Goal: Transaction & Acquisition: Purchase product/service

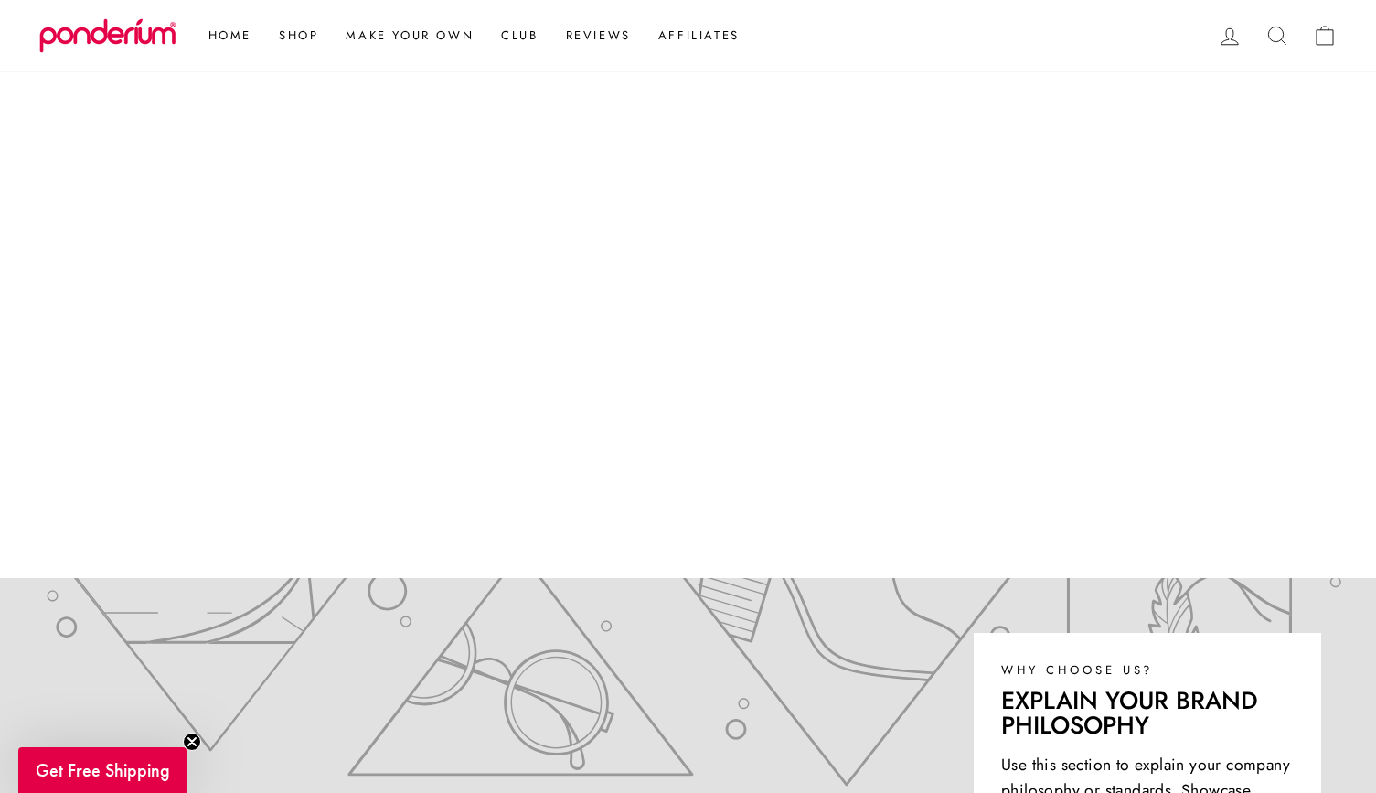
scroll to position [287, 0]
click at [1325, 36] on icon at bounding box center [1325, 36] width 26 height 26
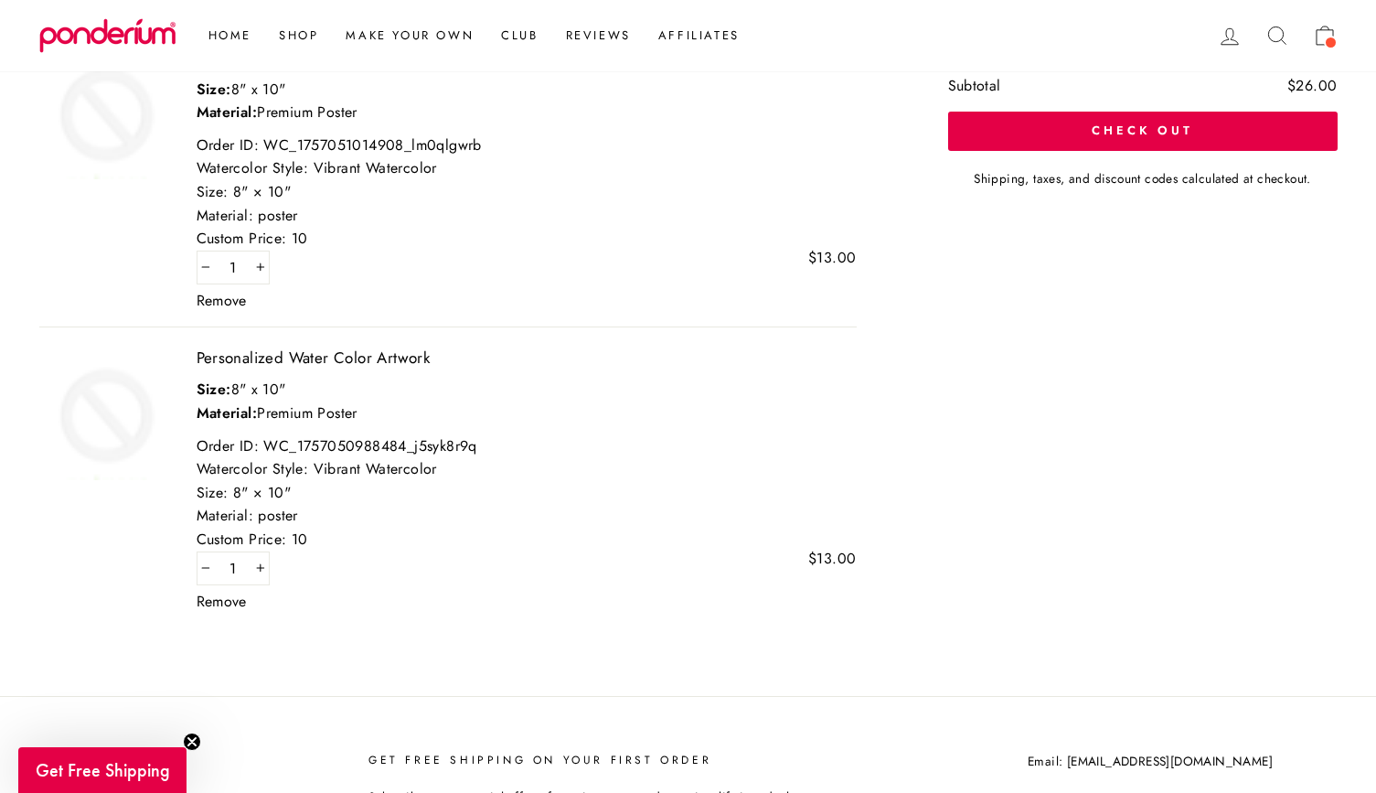
scroll to position [320, 0]
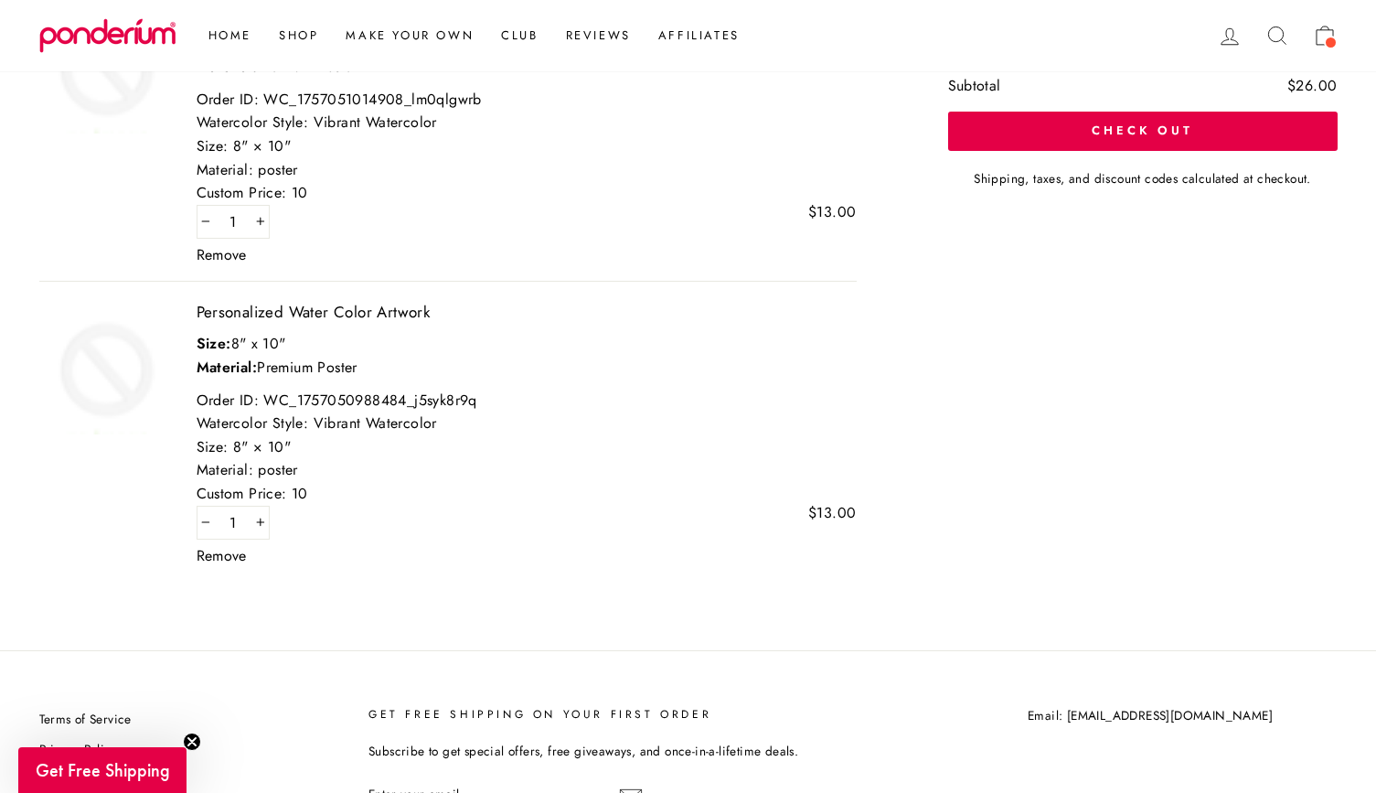
click at [230, 549] on link "Remove" at bounding box center [222, 556] width 50 height 15
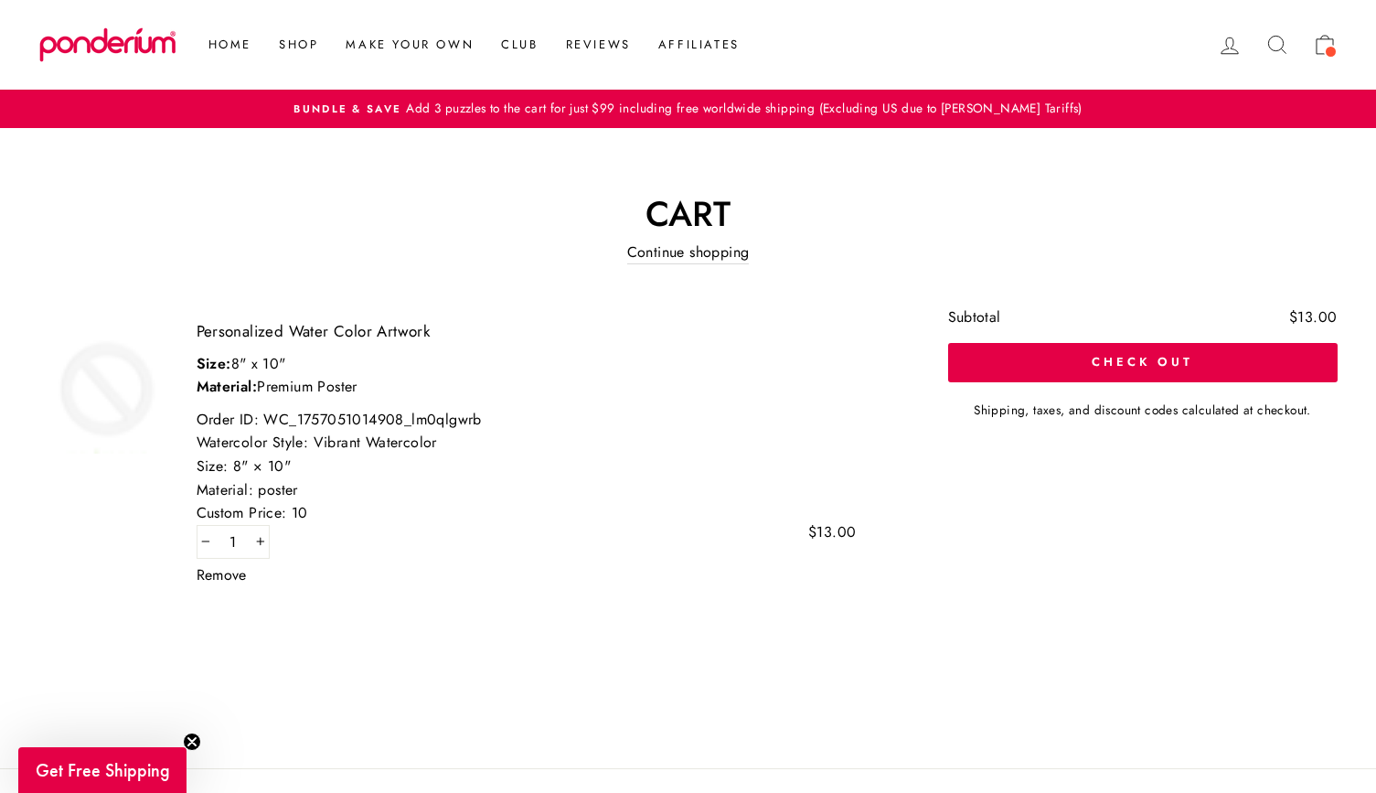
click at [305, 515] on div "Custom Price: 10" at bounding box center [527, 513] width 660 height 24
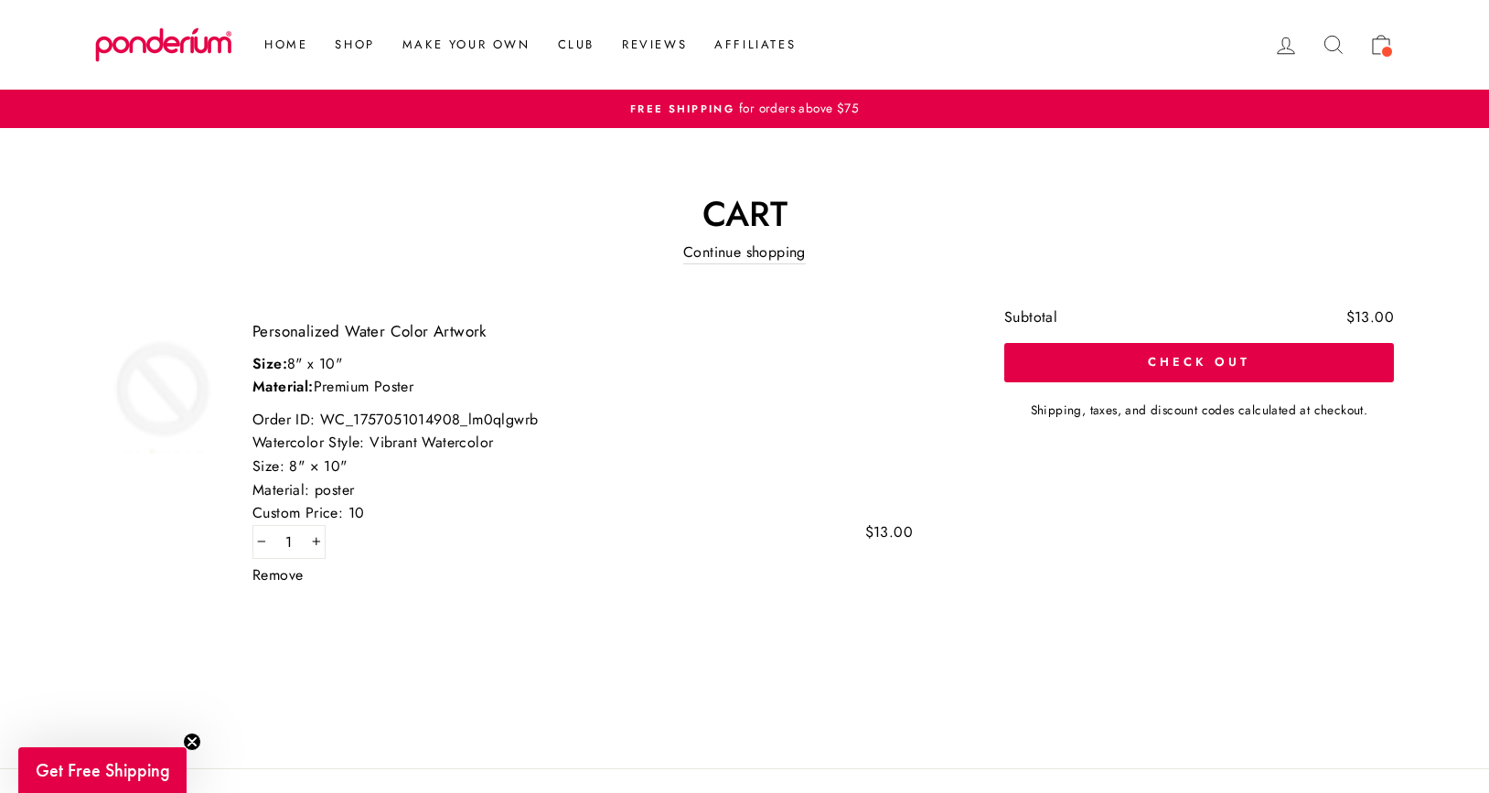
click at [1375, 48] on span at bounding box center [1387, 52] width 14 height 14
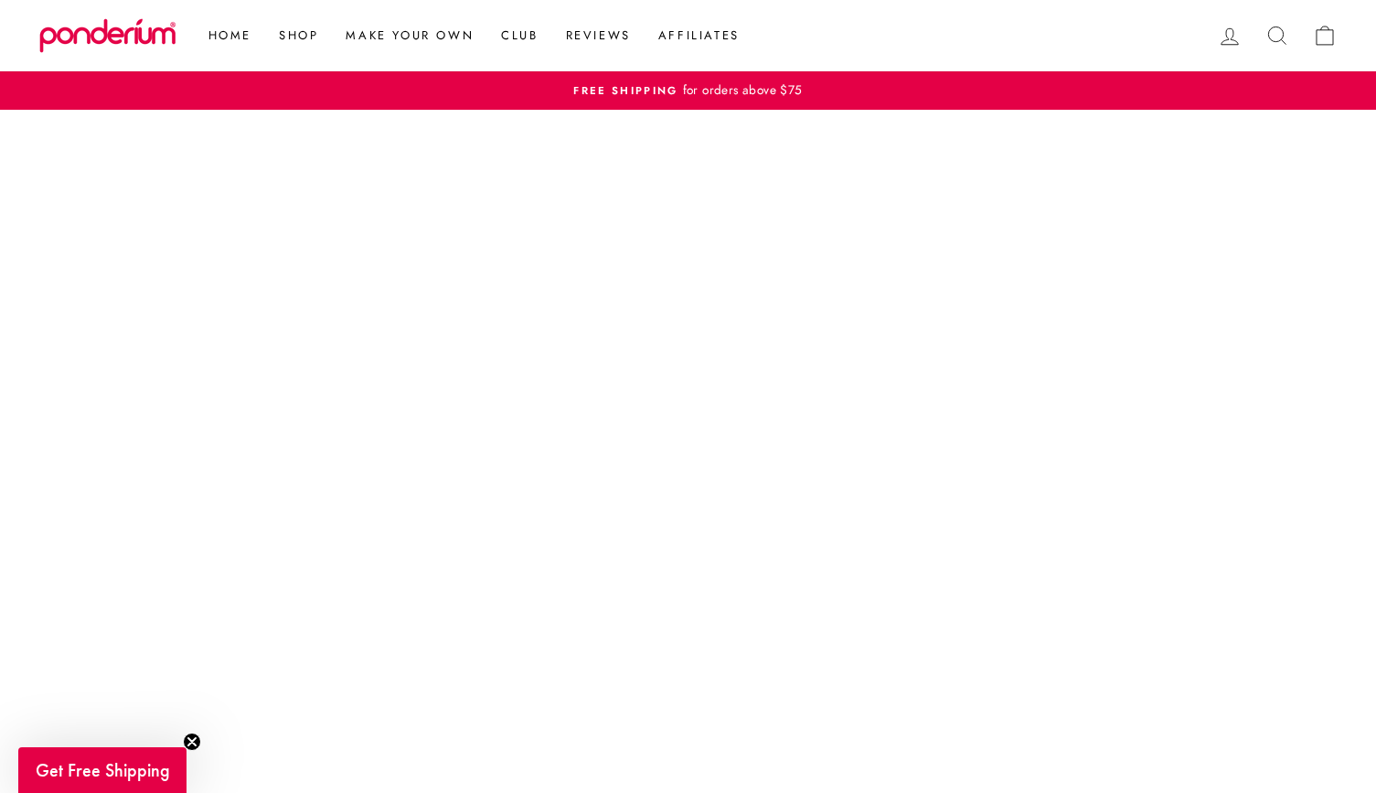
scroll to position [244, 0]
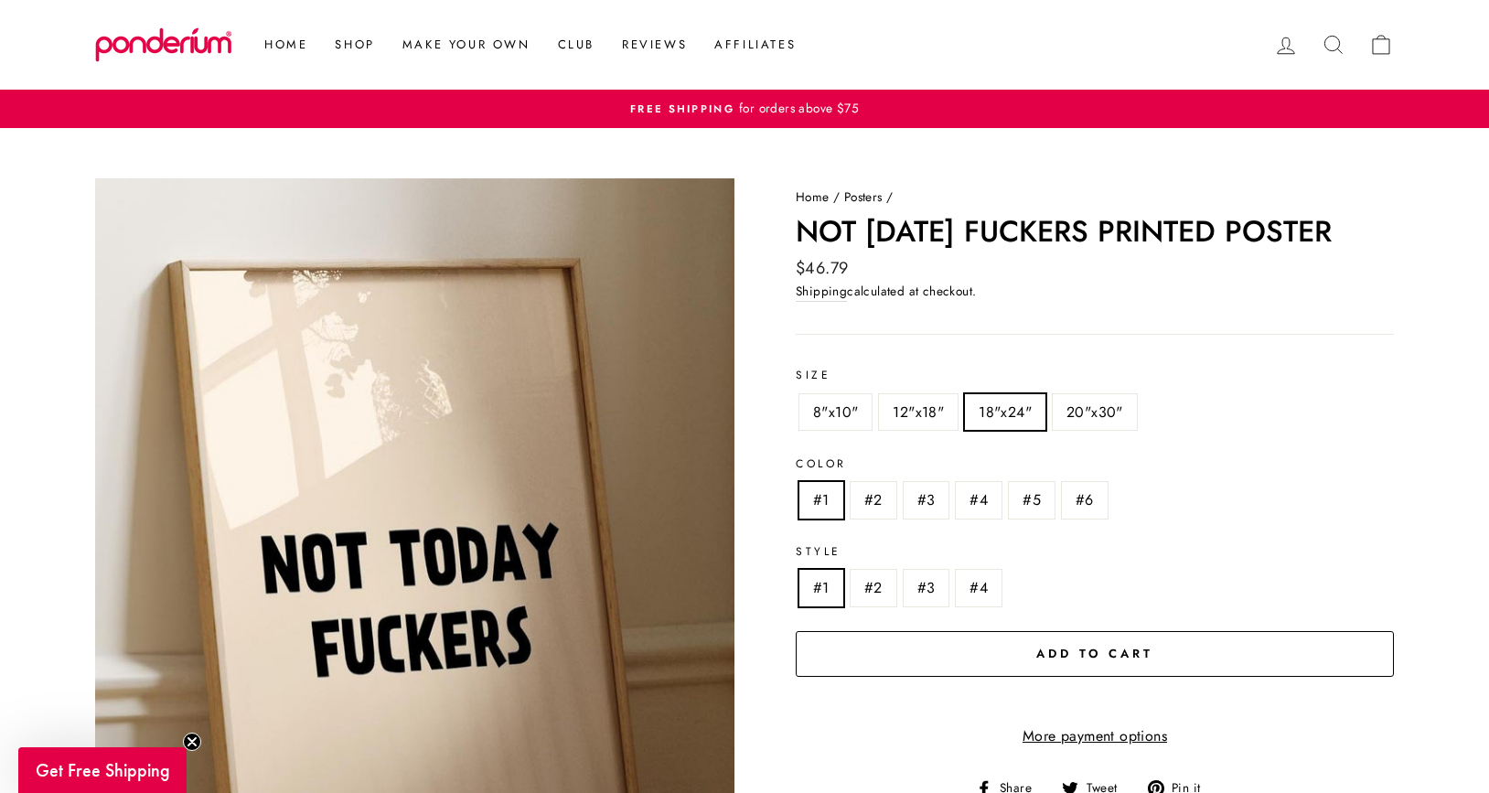
scroll to position [55, 0]
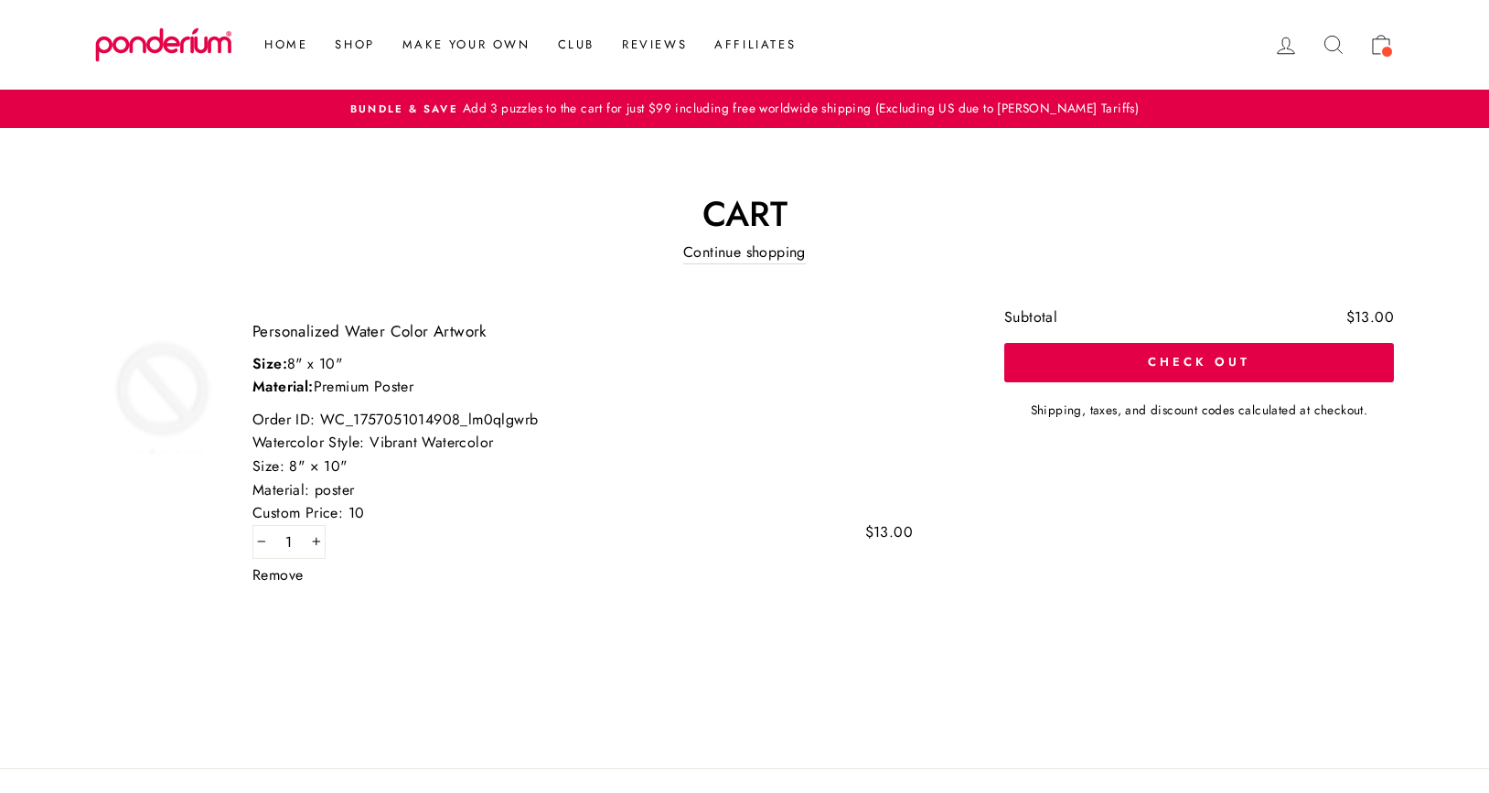
click at [292, 573] on link "Remove" at bounding box center [277, 575] width 50 height 15
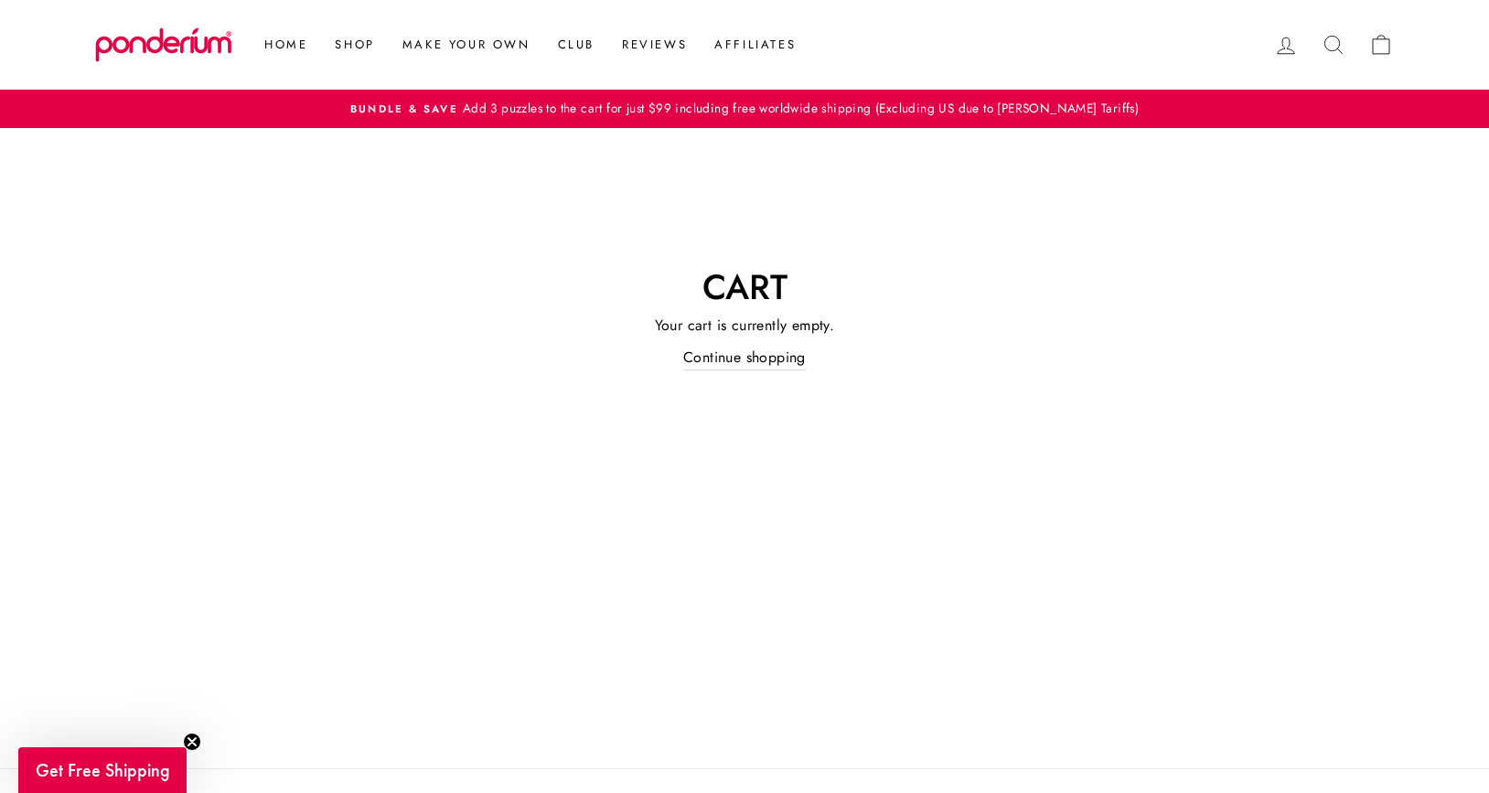
click at [1325, 37] on icon at bounding box center [1333, 45] width 26 height 26
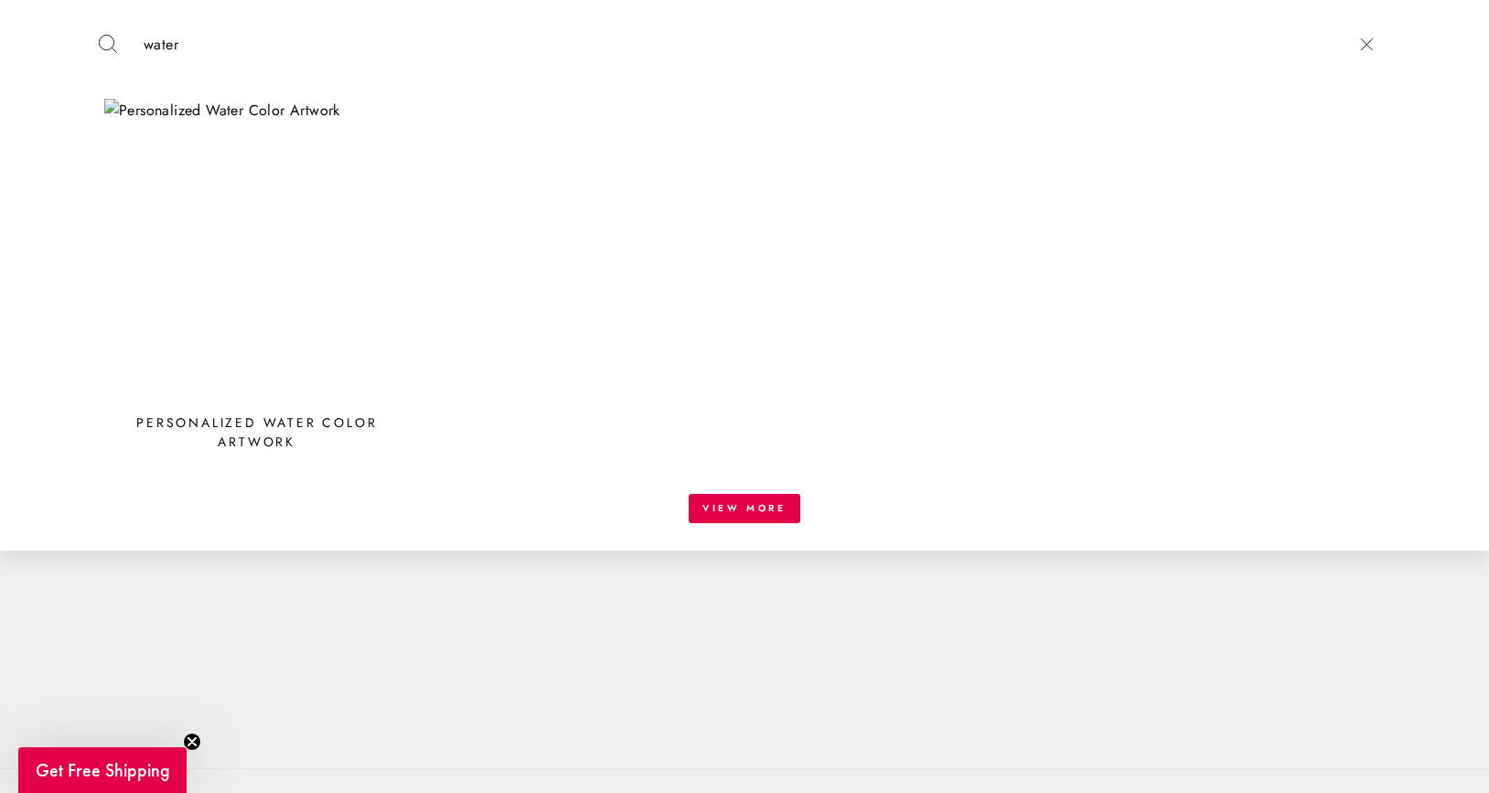
type input "water"
click at [233, 331] on img at bounding box center [256, 251] width 305 height 305
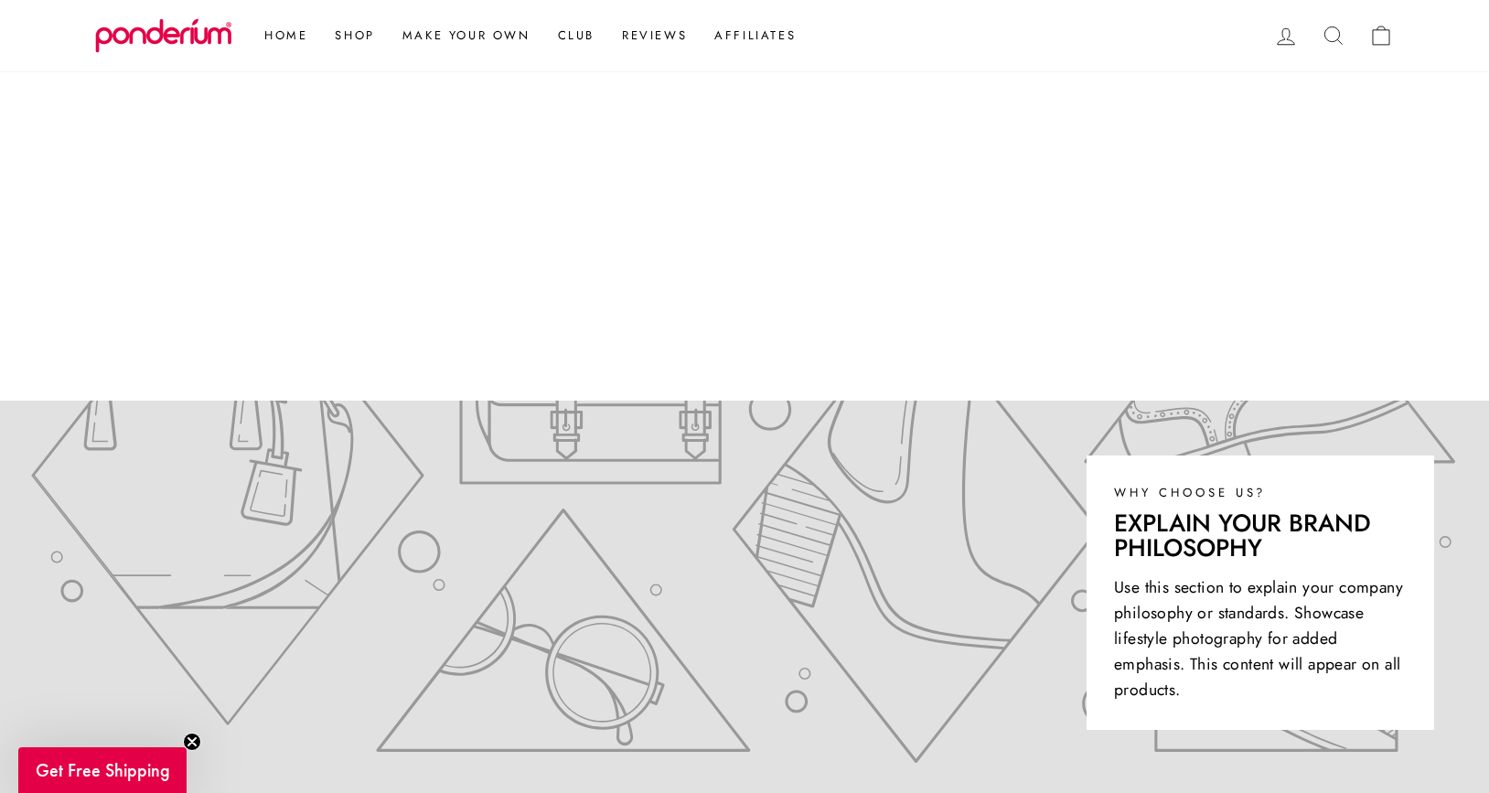
scroll to position [446, 0]
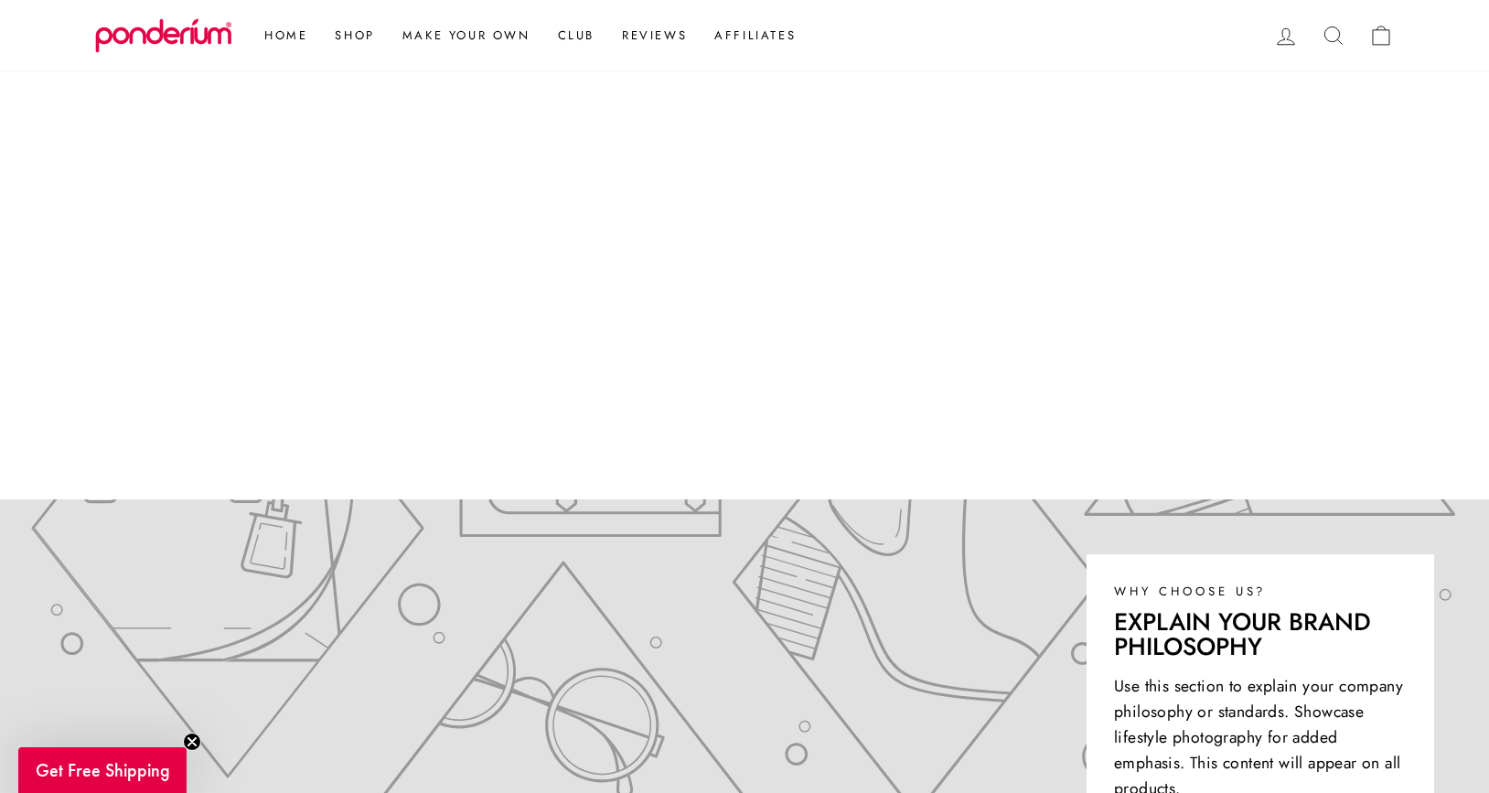
scroll to position [394, 0]
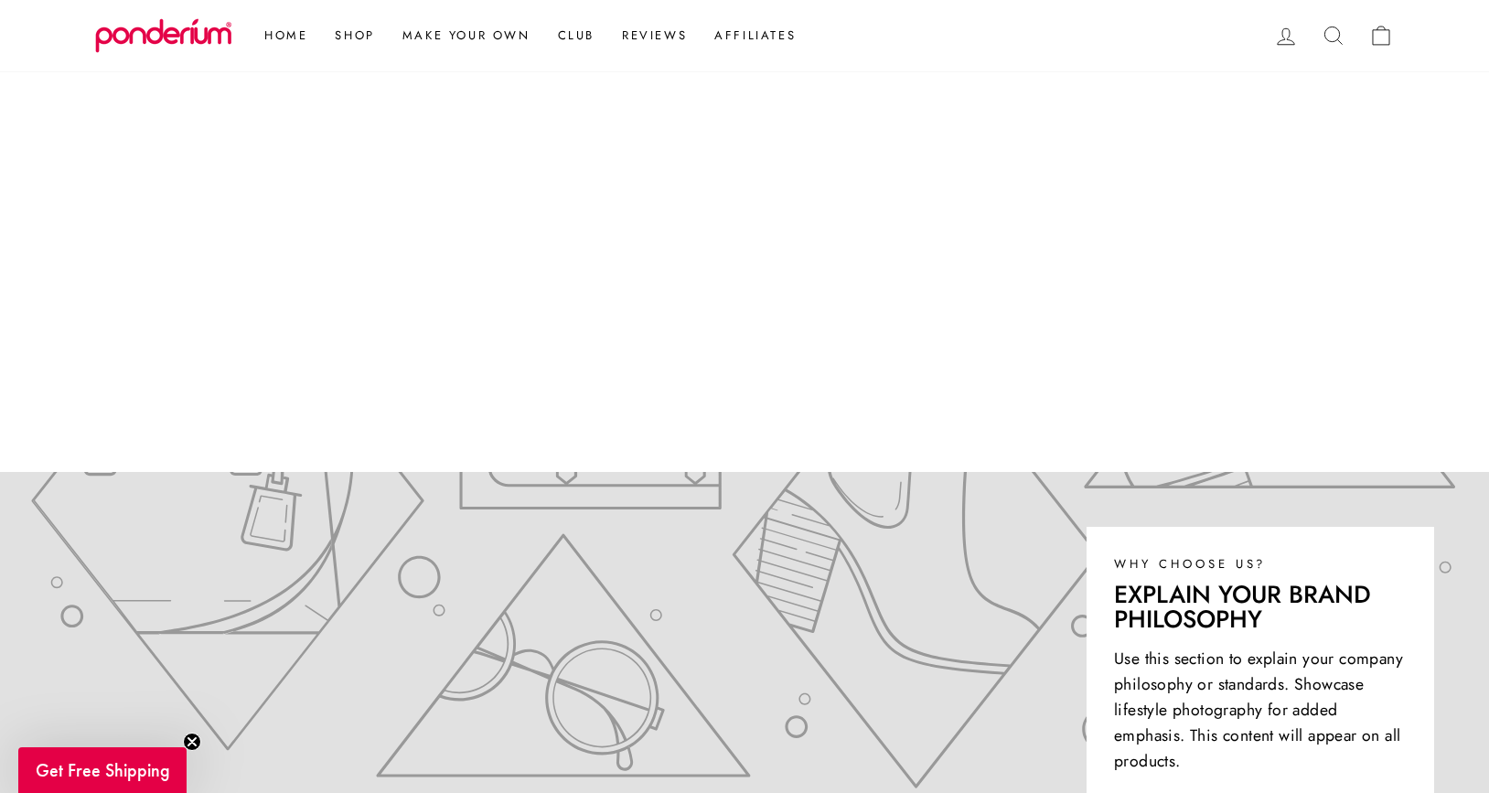
click at [1381, 37] on icon at bounding box center [1381, 36] width 26 height 26
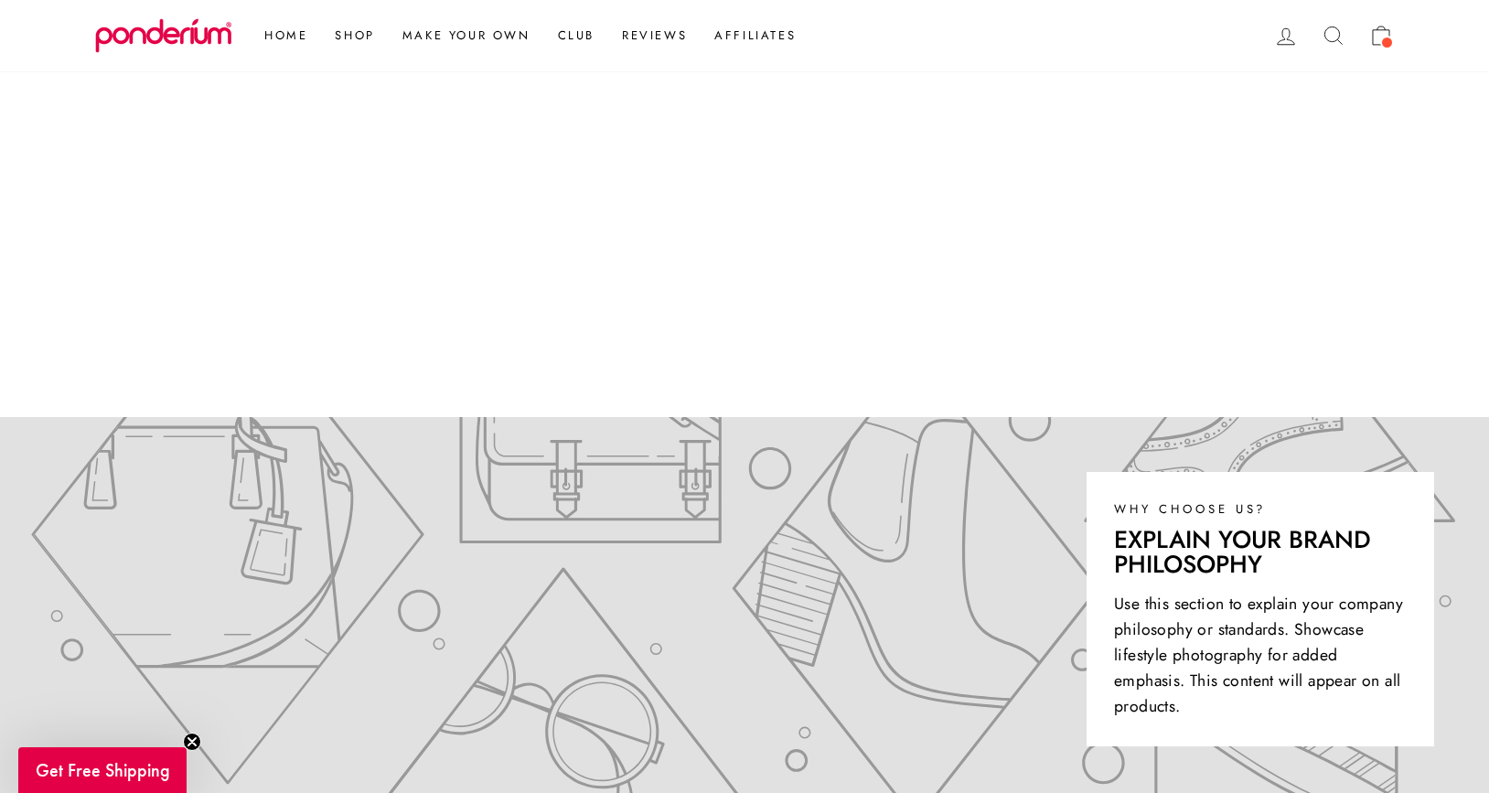
scroll to position [439, 0]
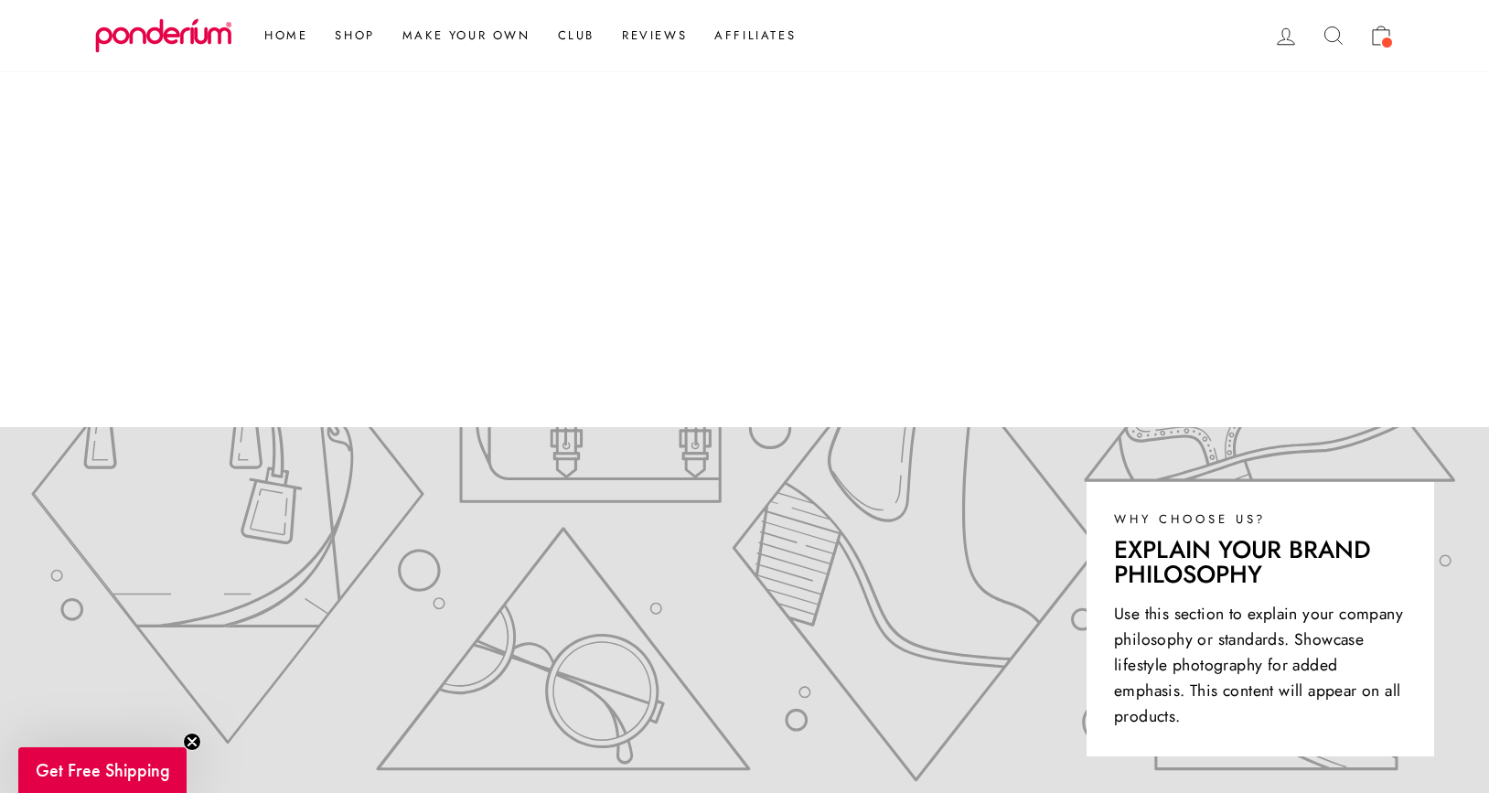
click at [1374, 41] on icon at bounding box center [1381, 36] width 26 height 26
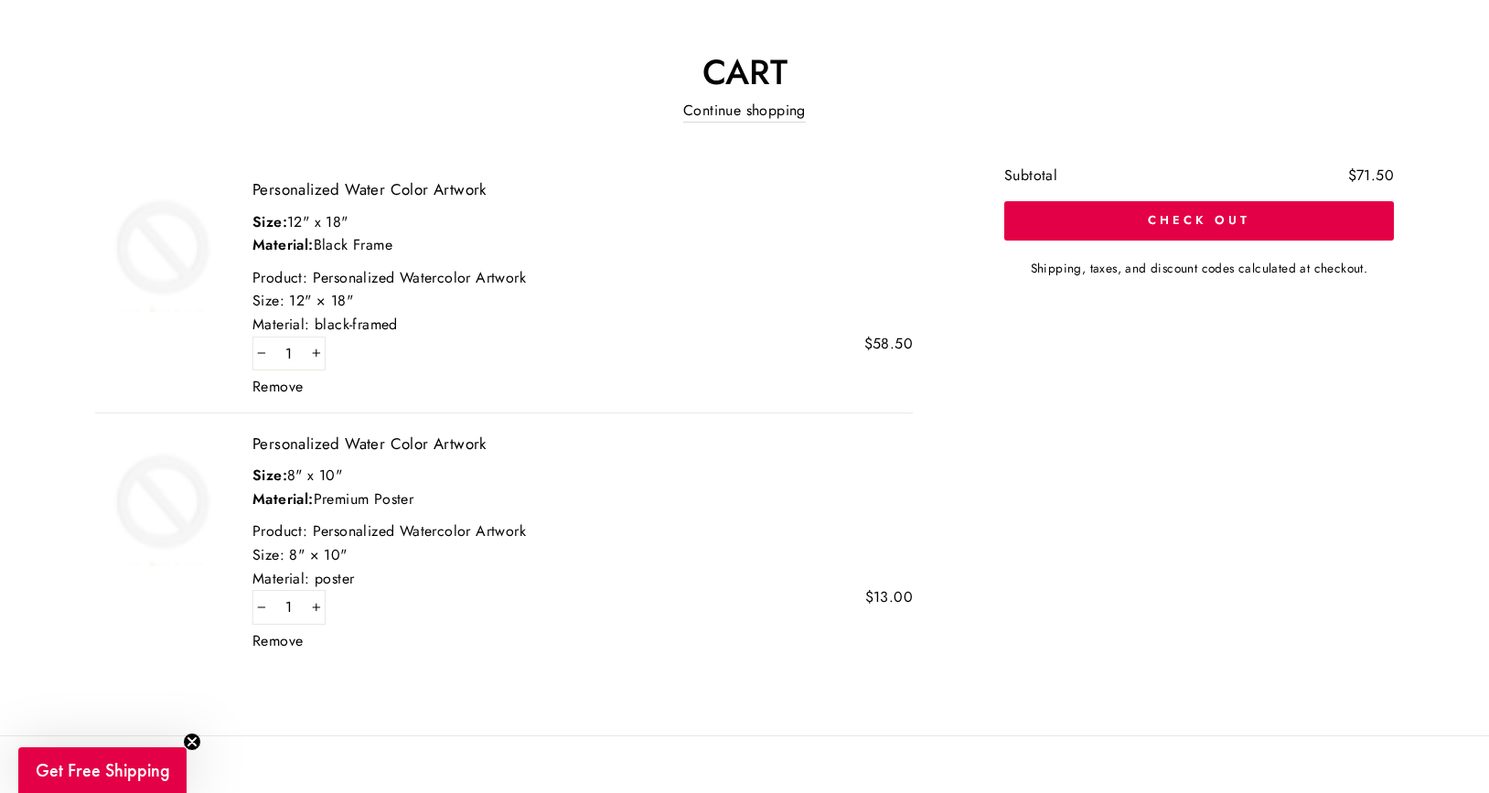
scroll to position [180, 0]
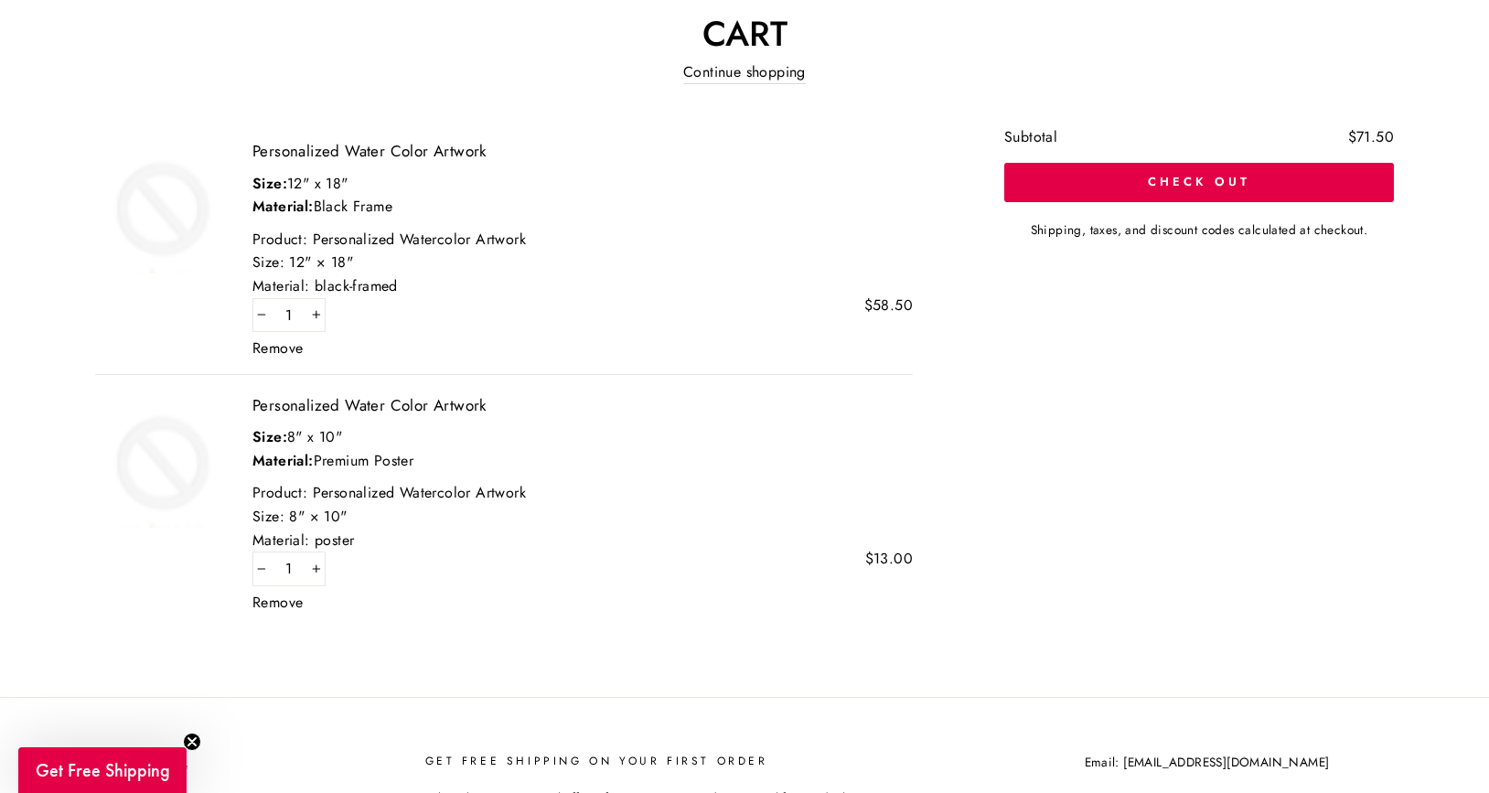
click at [879, 299] on span "$58.50" at bounding box center [888, 305] width 48 height 15
click at [918, 604] on div "Personalized Water Color Artwork Size: 12" x 18" Material: Black Frame Product:…" at bounding box center [549, 379] width 909 height 498
click at [787, 69] on link "Continue shopping" at bounding box center [744, 72] width 123 height 25
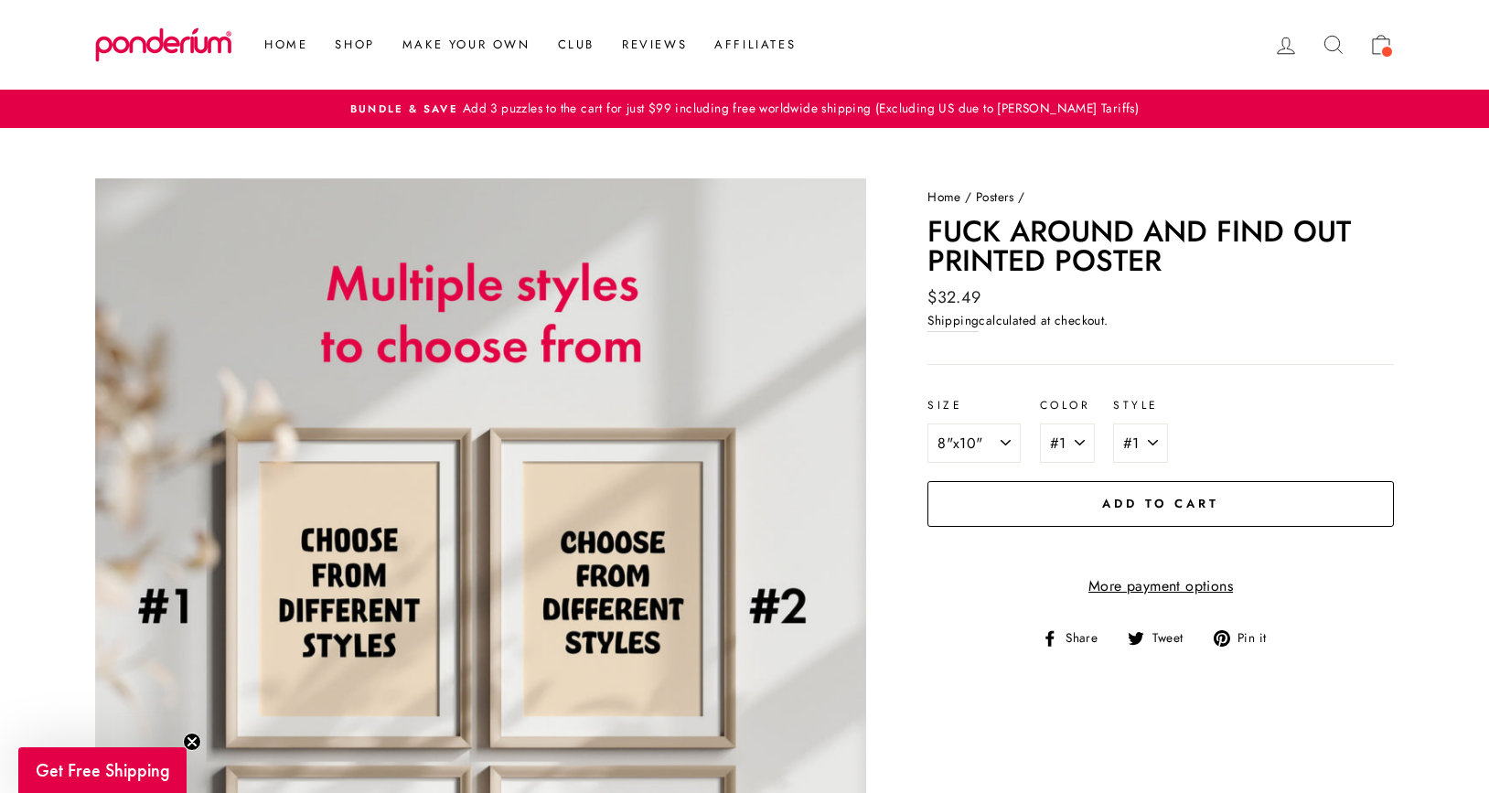
click at [1103, 504] on span "Add to cart" at bounding box center [1160, 503] width 117 height 17
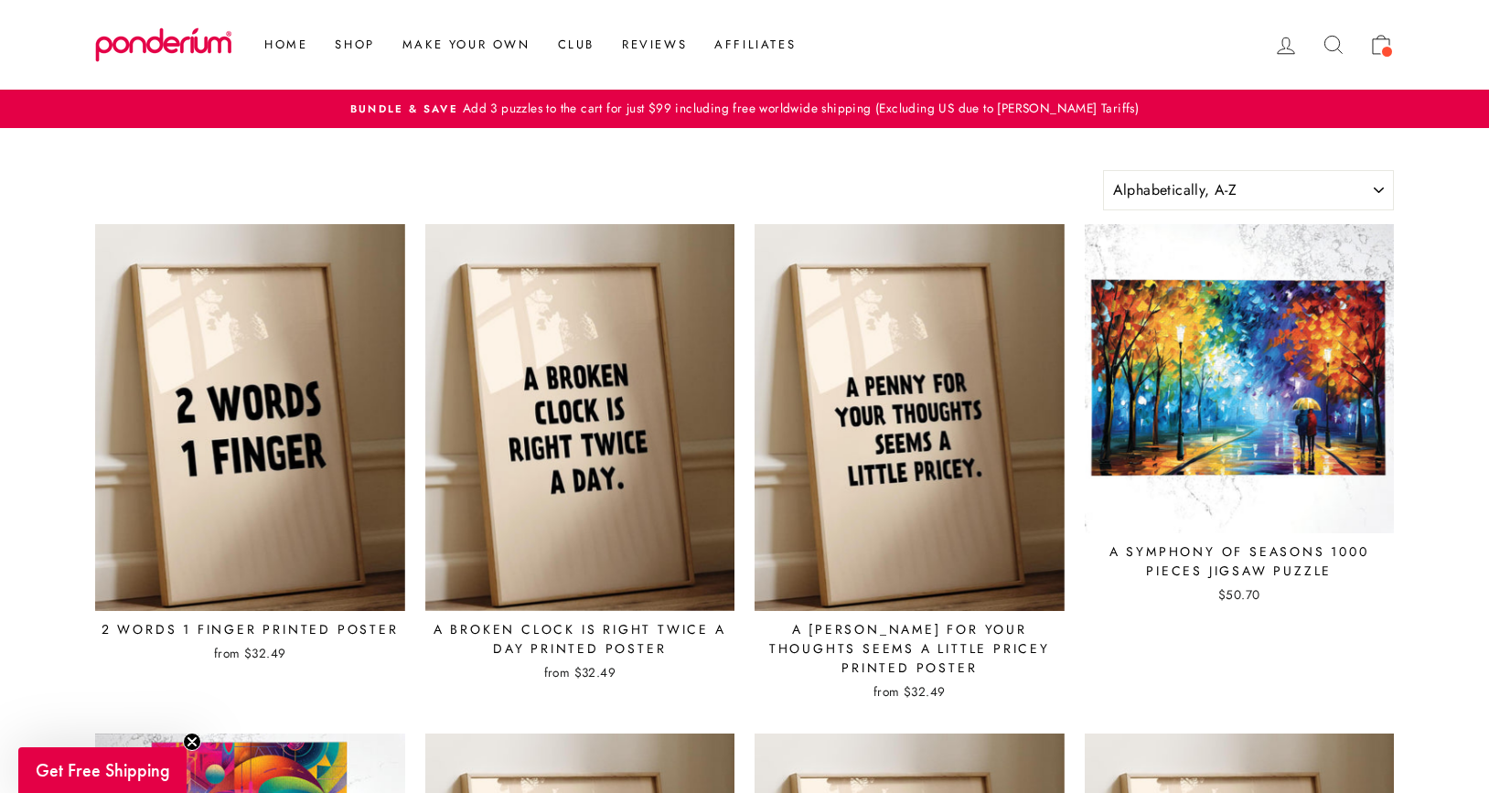
click at [1330, 38] on icon at bounding box center [1333, 45] width 26 height 26
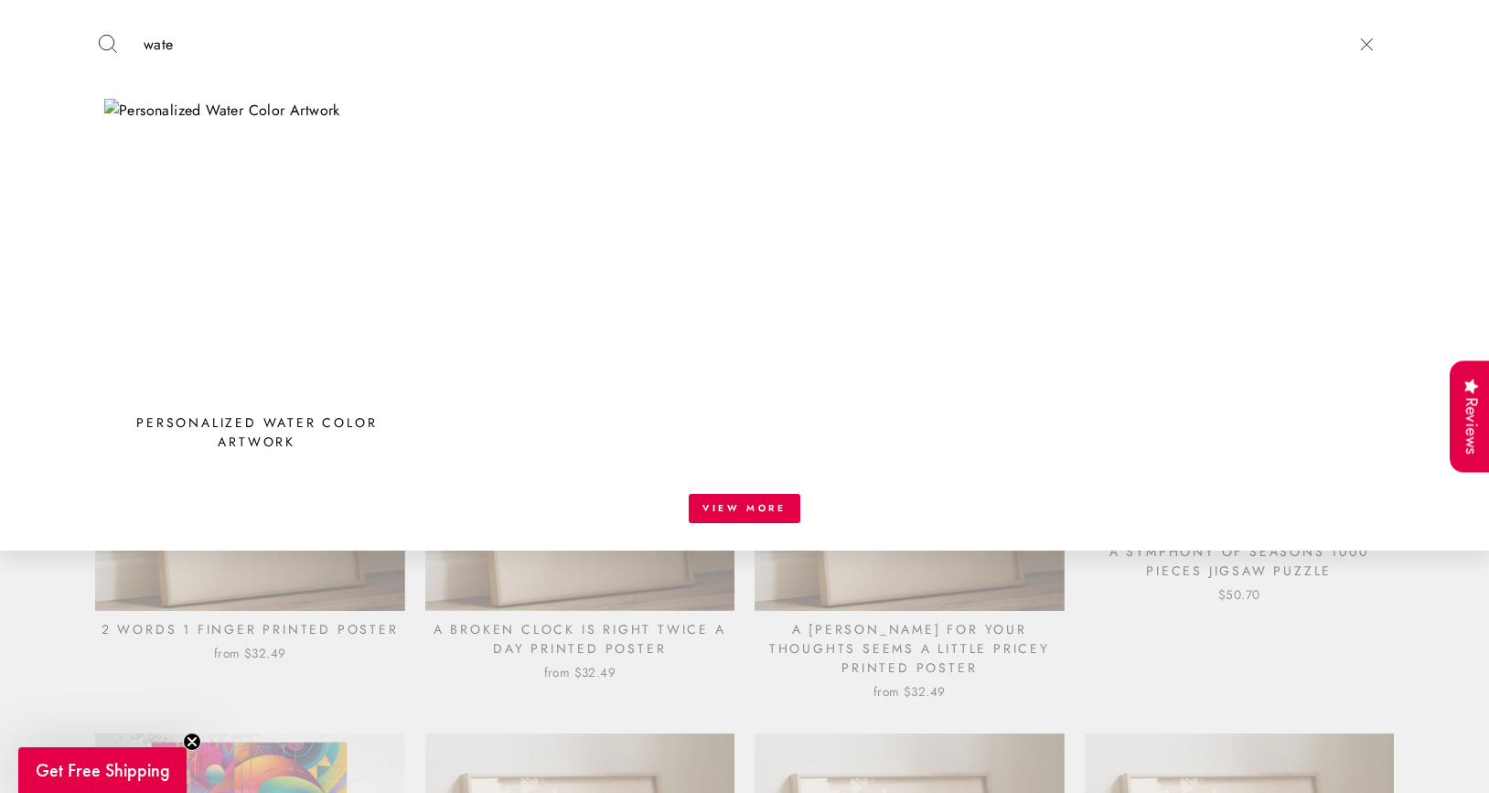
type input "wate"
click at [282, 154] on img at bounding box center [256, 251] width 305 height 305
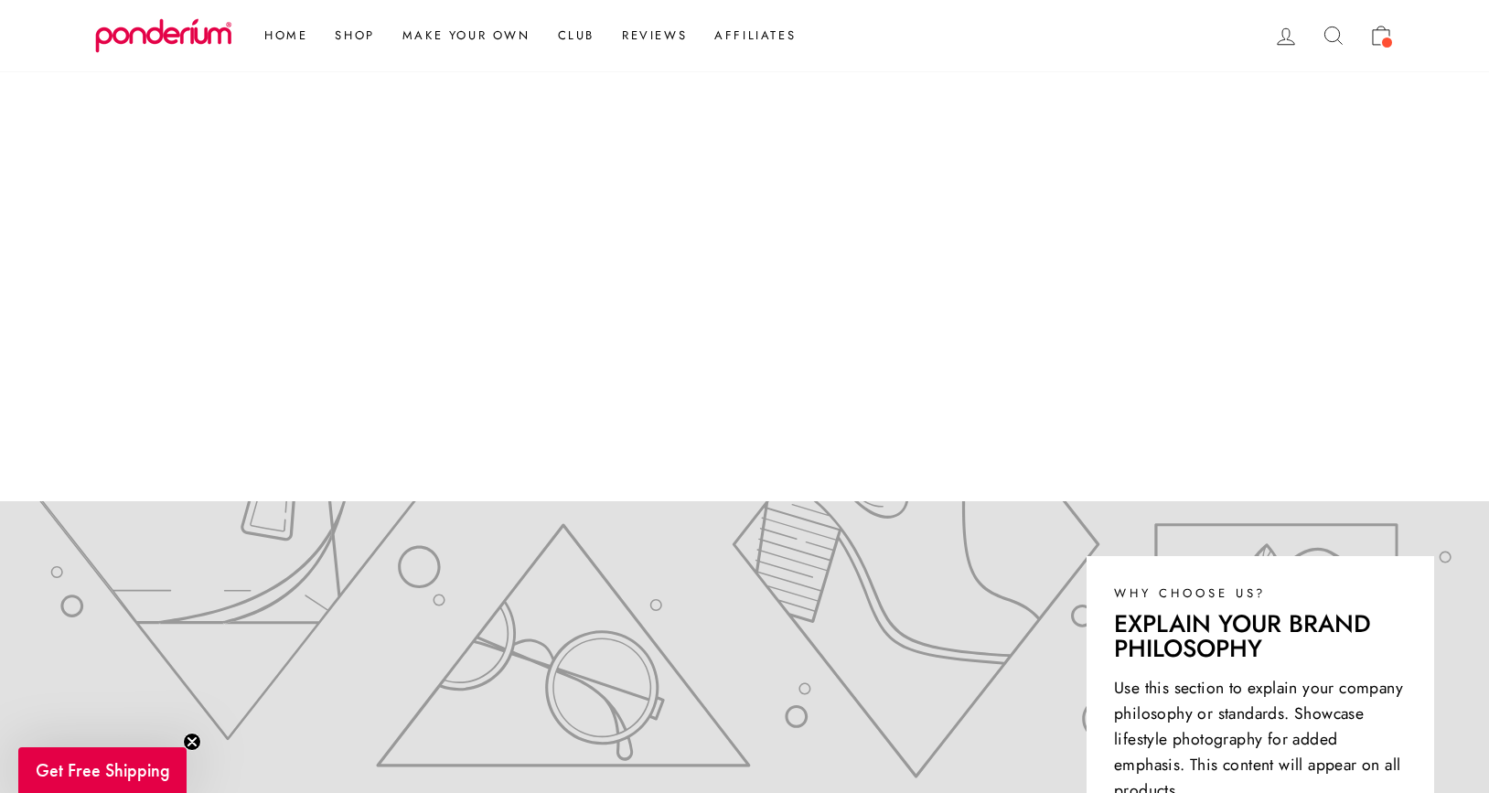
scroll to position [398, 0]
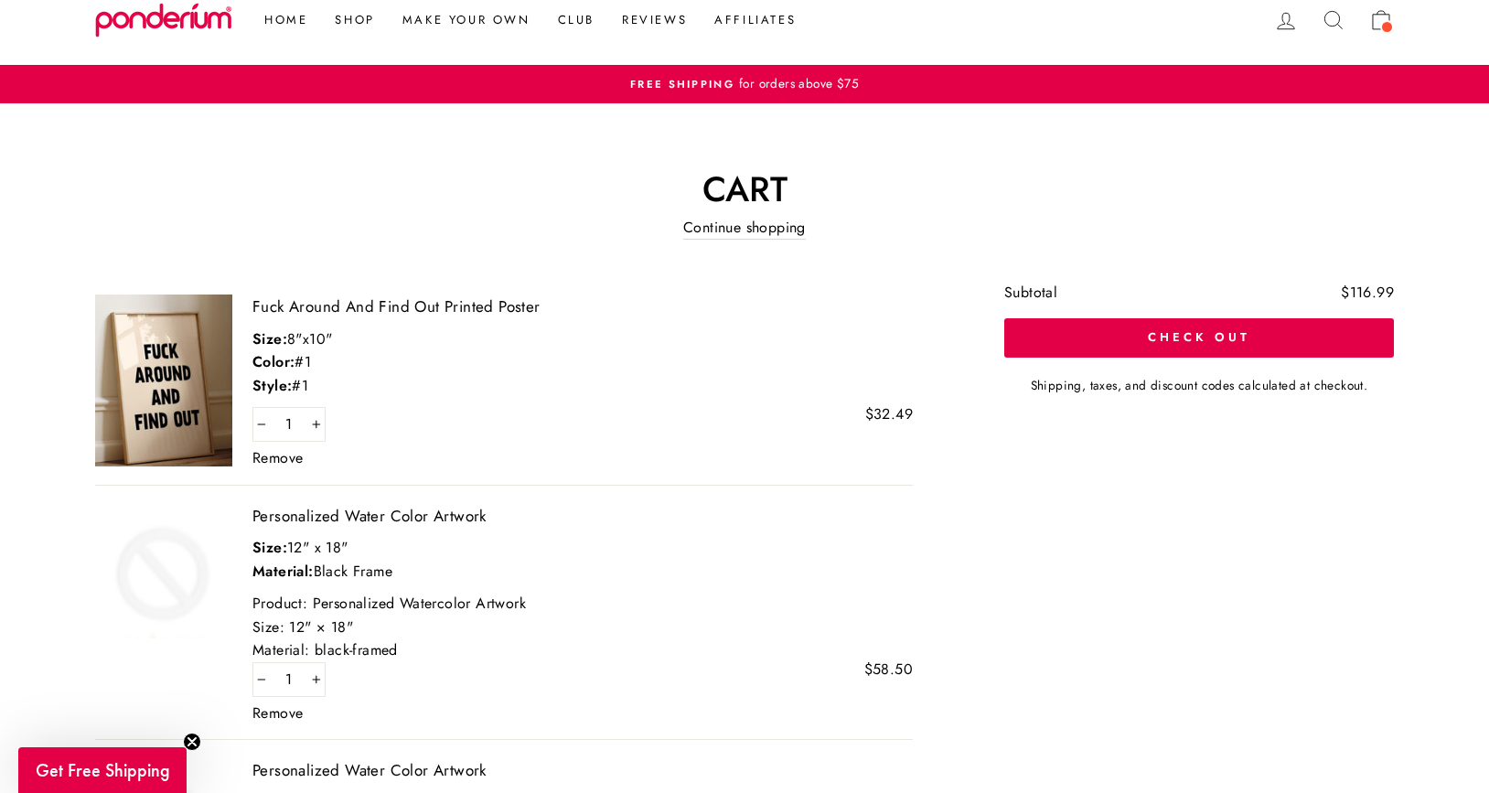
scroll to position [12, 0]
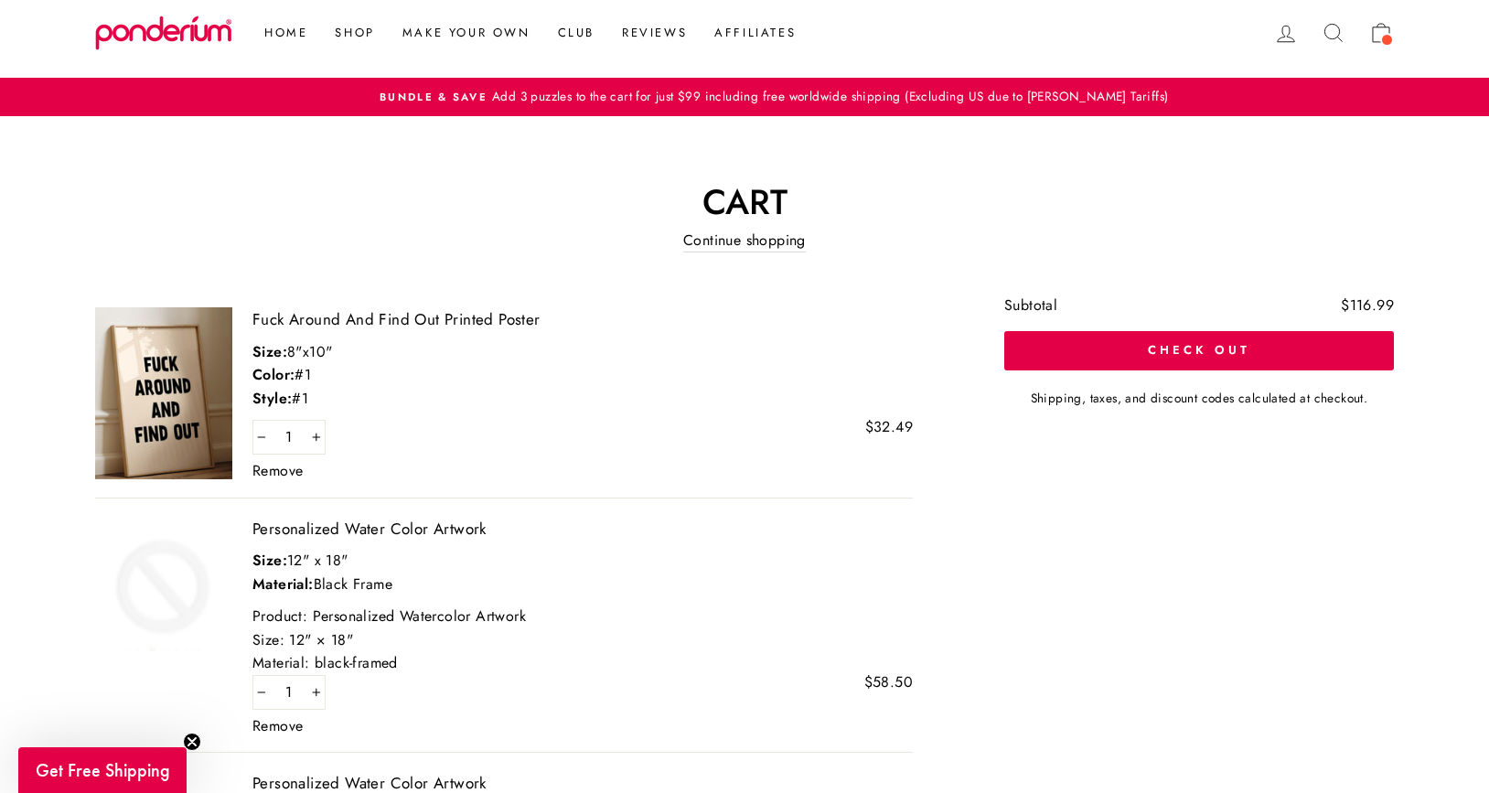
click at [272, 467] on link "Remove" at bounding box center [277, 471] width 50 height 15
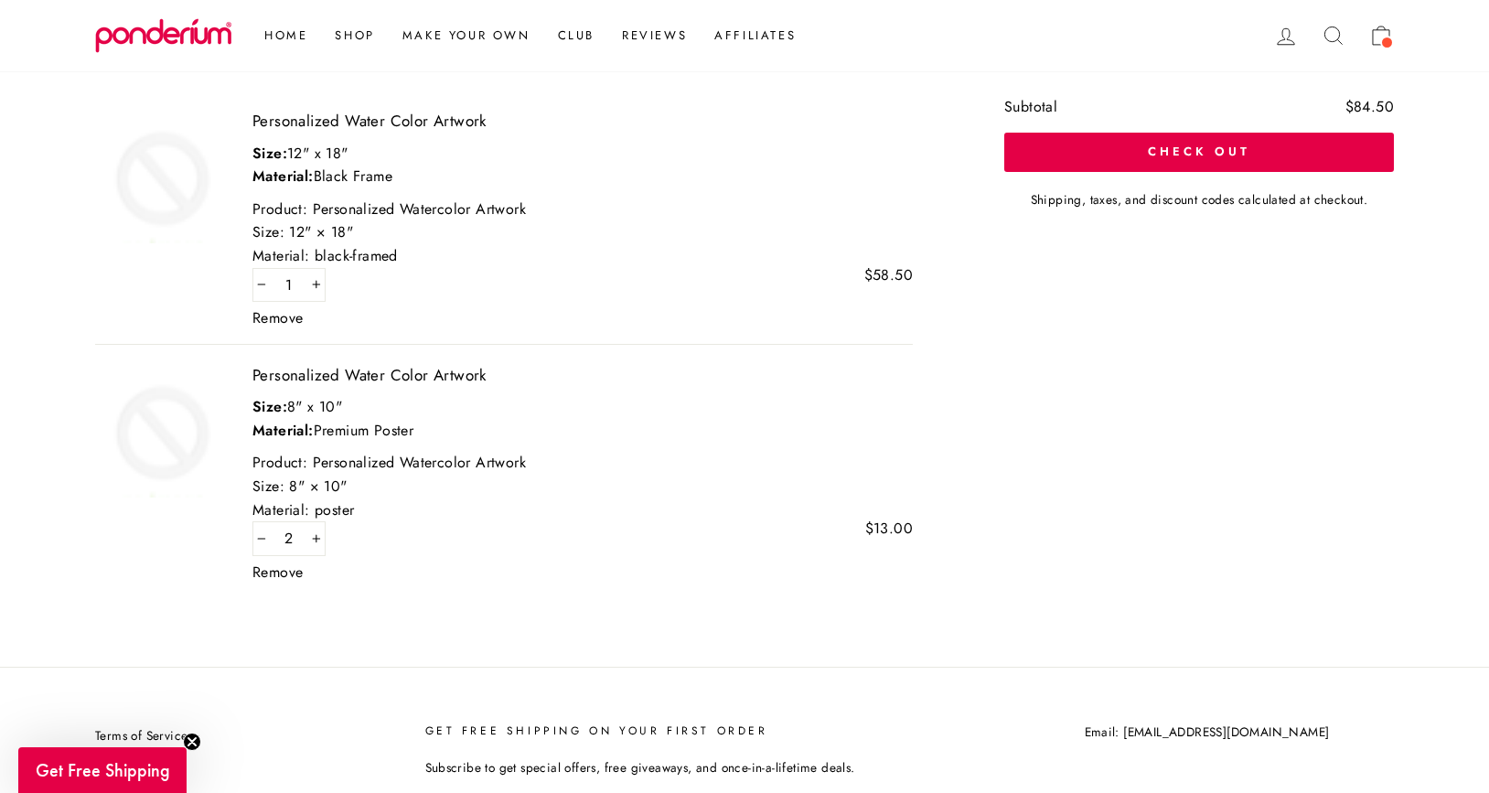
scroll to position [171, 0]
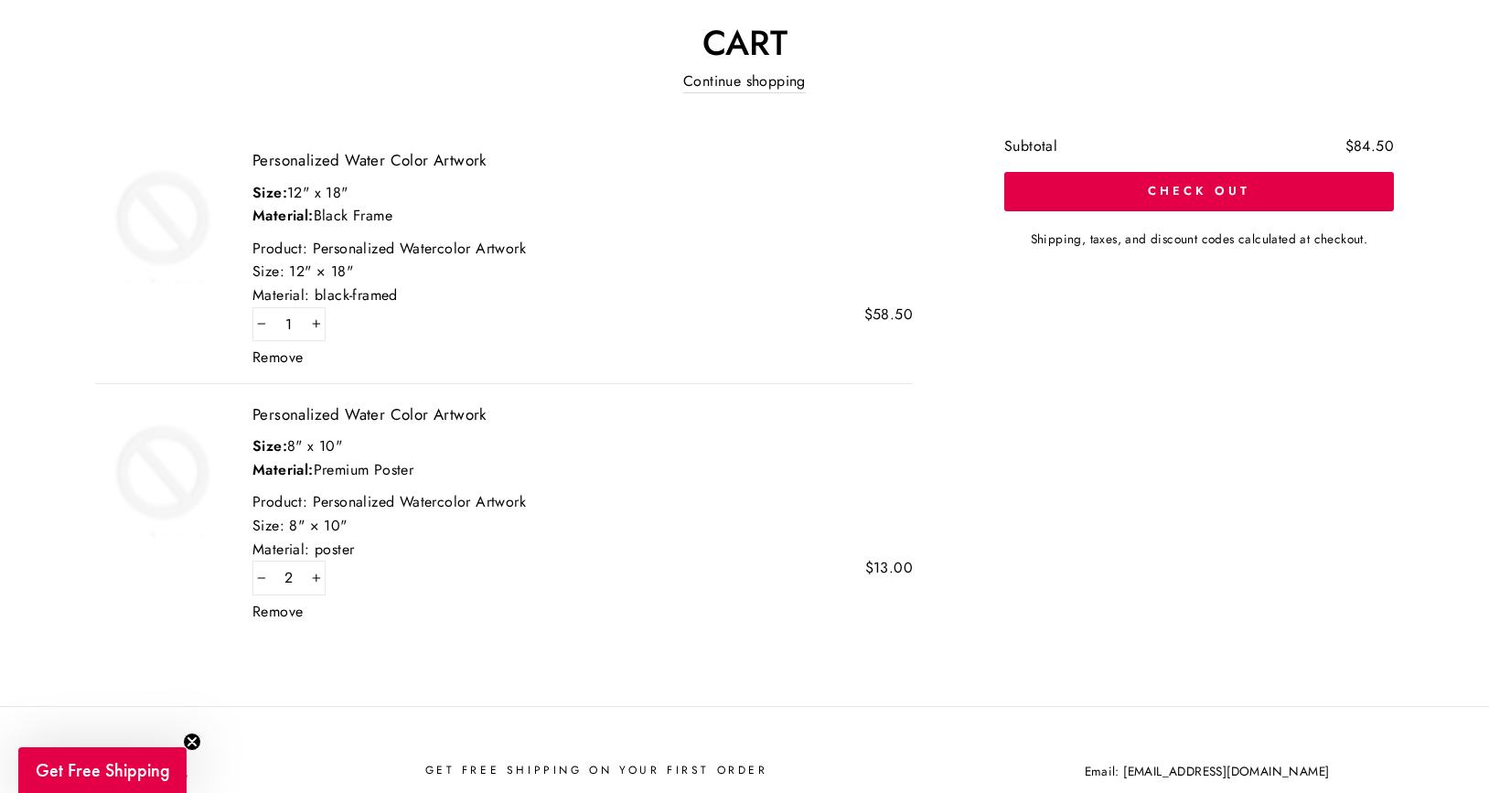
click at [280, 353] on link "Remove" at bounding box center [277, 357] width 50 height 15
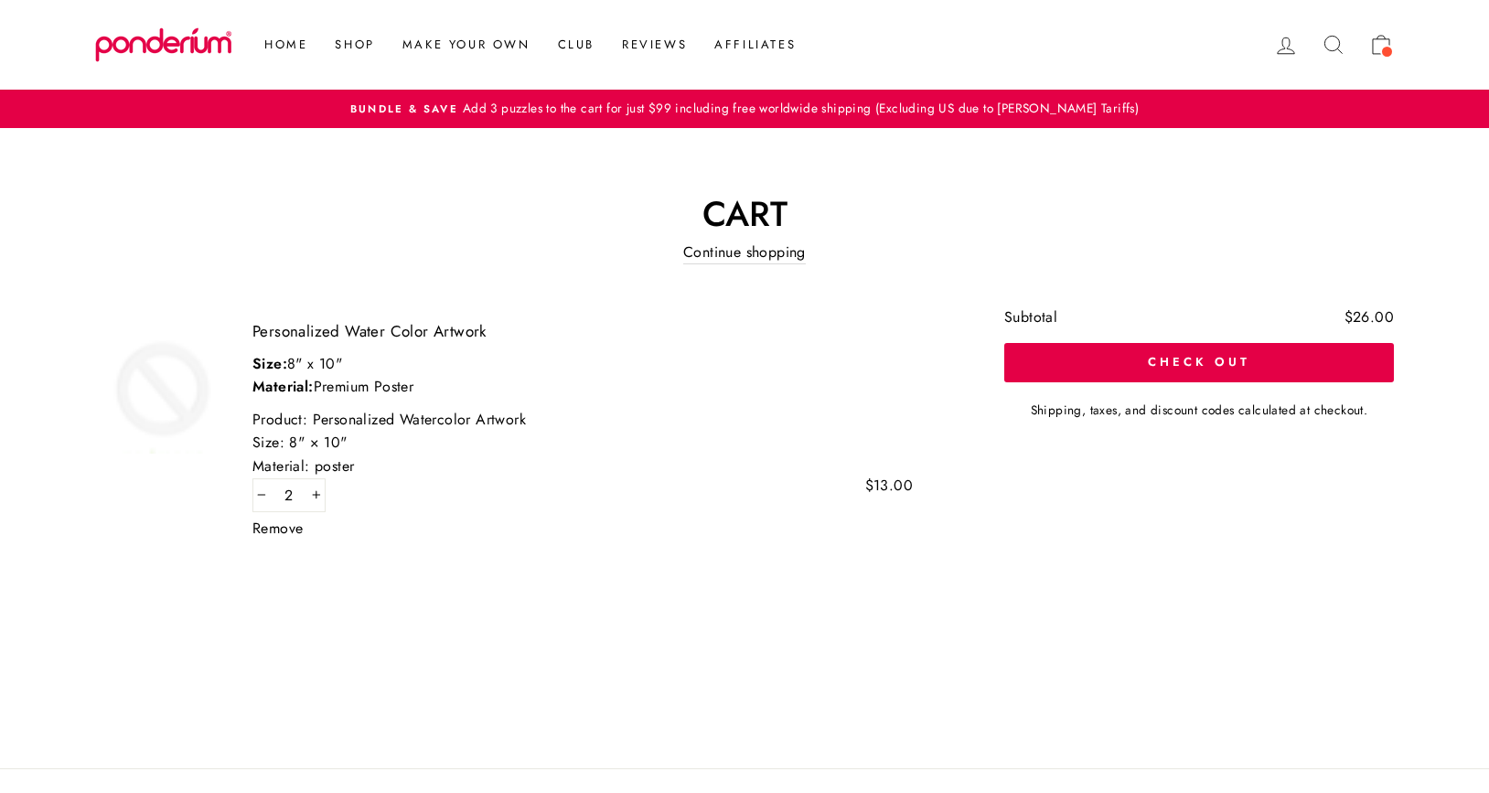
click at [281, 529] on link "Remove" at bounding box center [277, 528] width 50 height 15
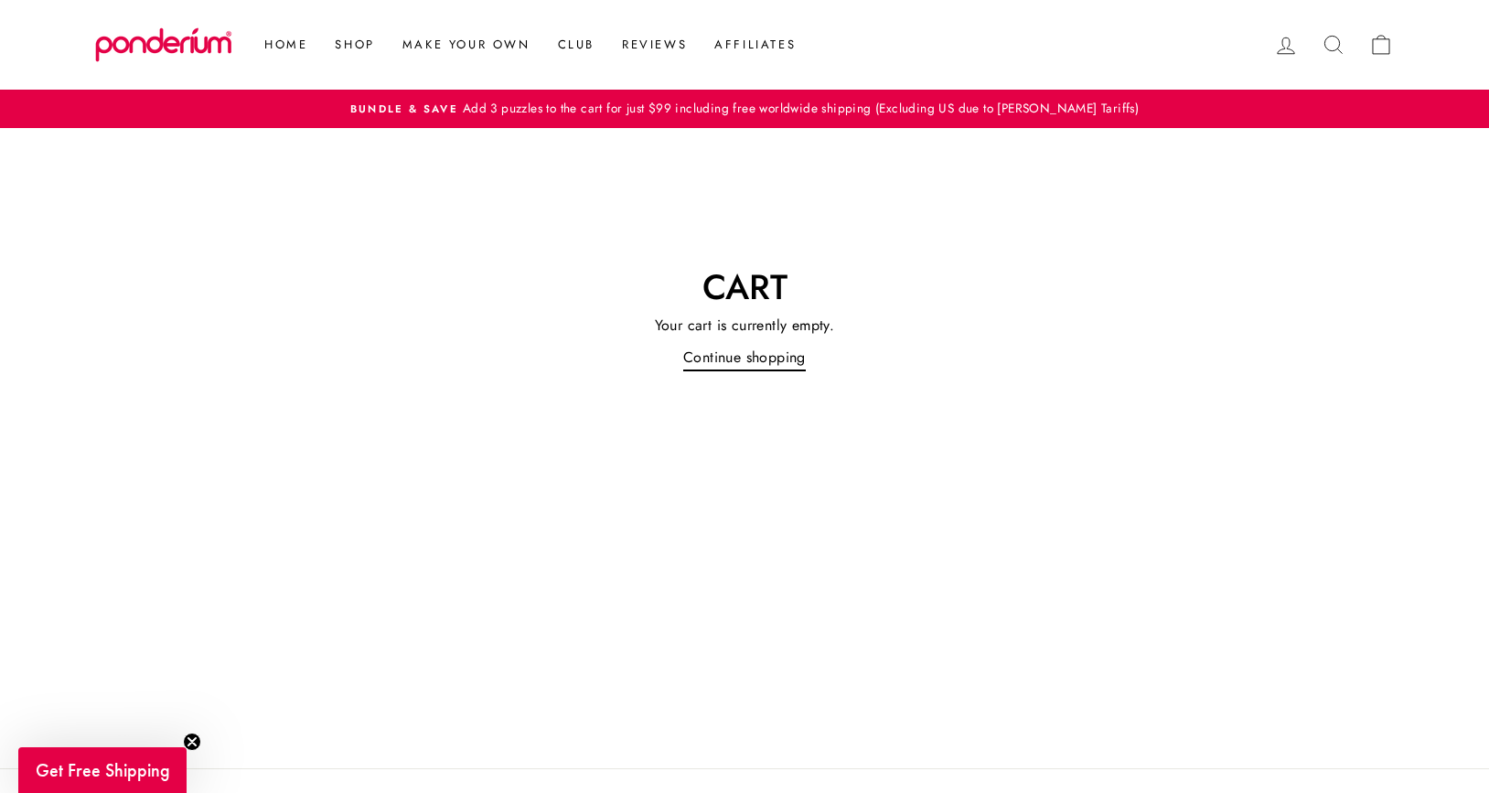
click at [746, 358] on link "Continue shopping" at bounding box center [744, 358] width 123 height 25
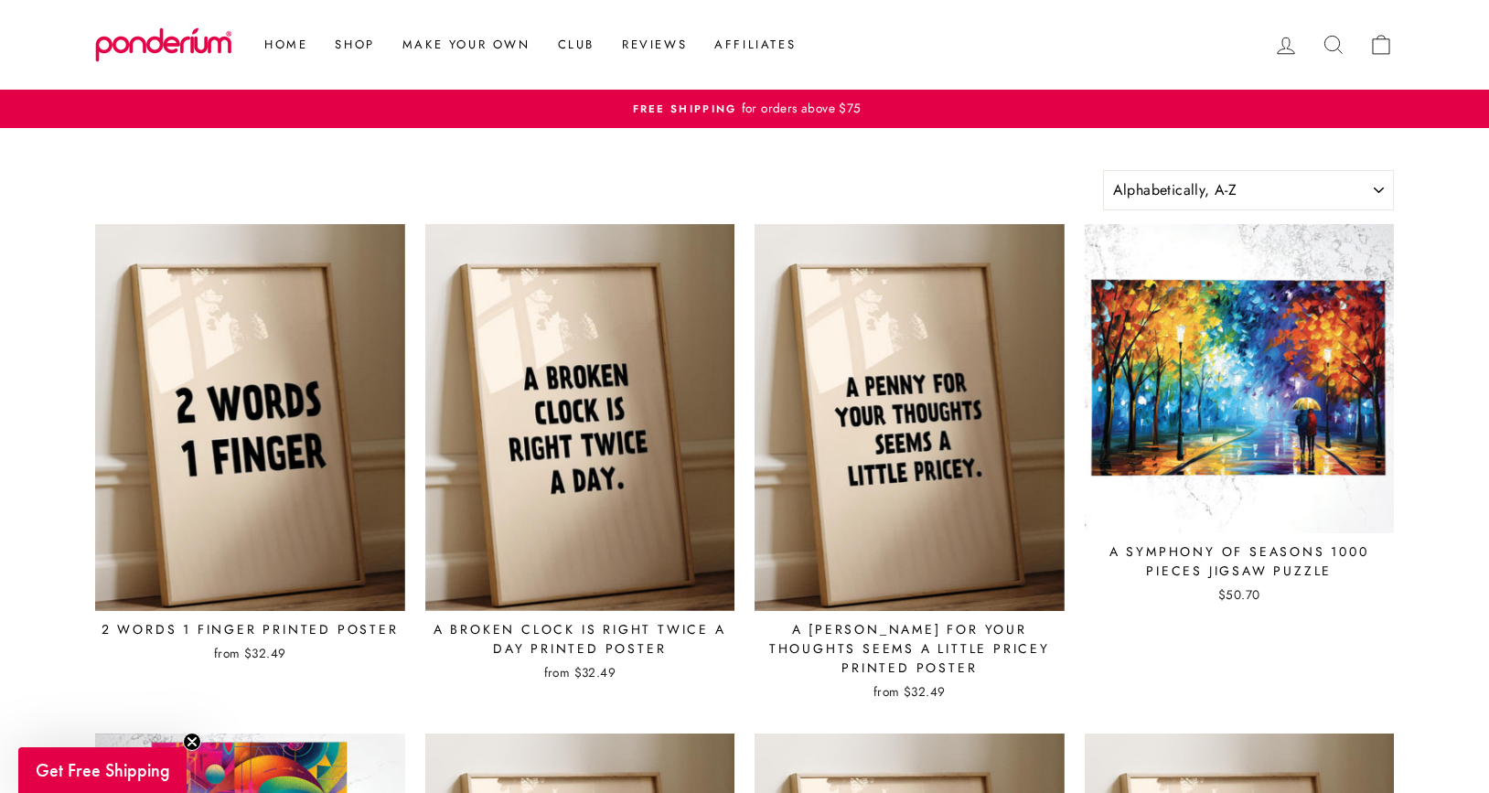
click at [1338, 41] on icon at bounding box center [1332, 44] width 17 height 17
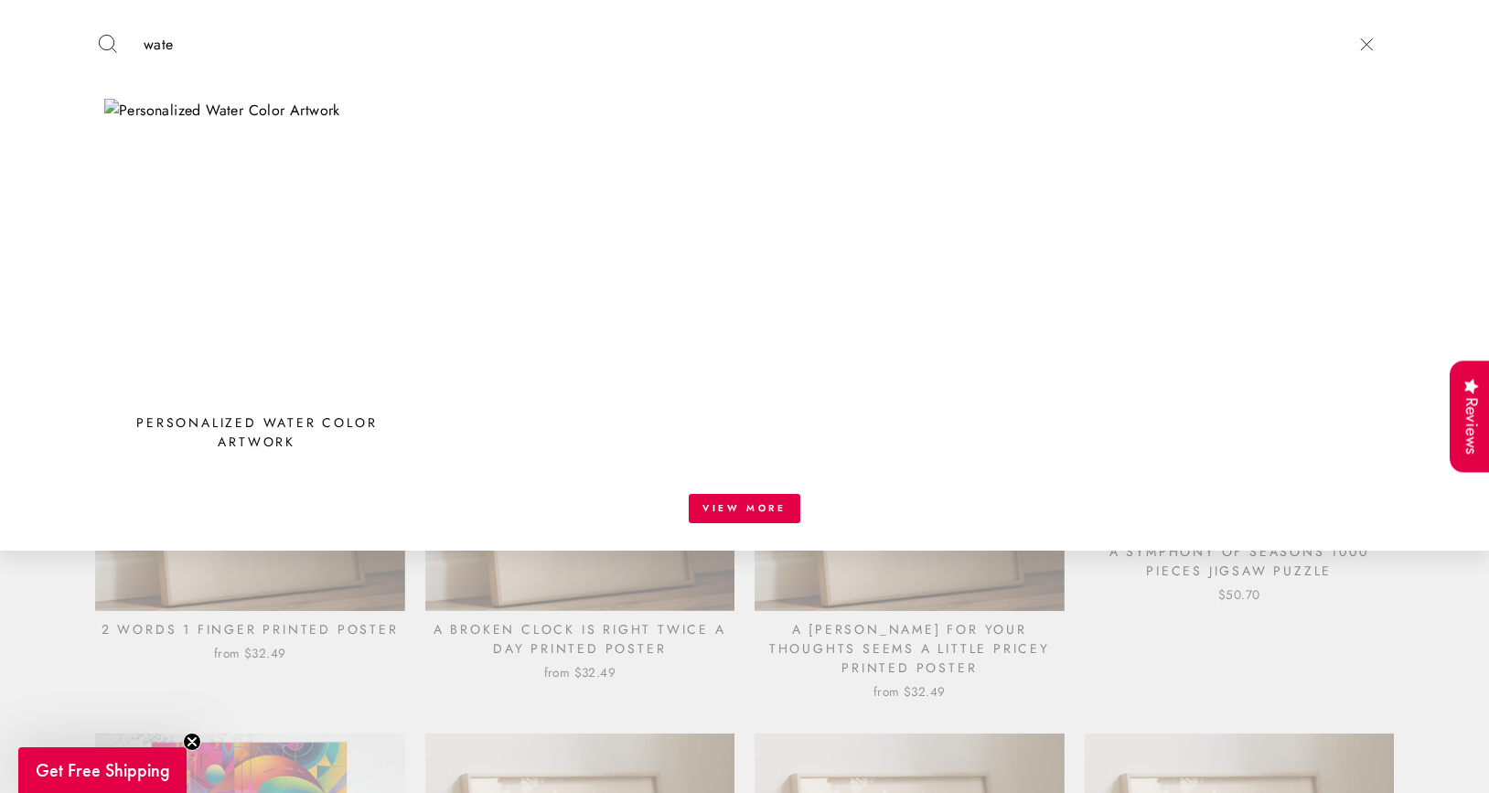
type input "wate"
click at [261, 259] on img at bounding box center [256, 251] width 305 height 305
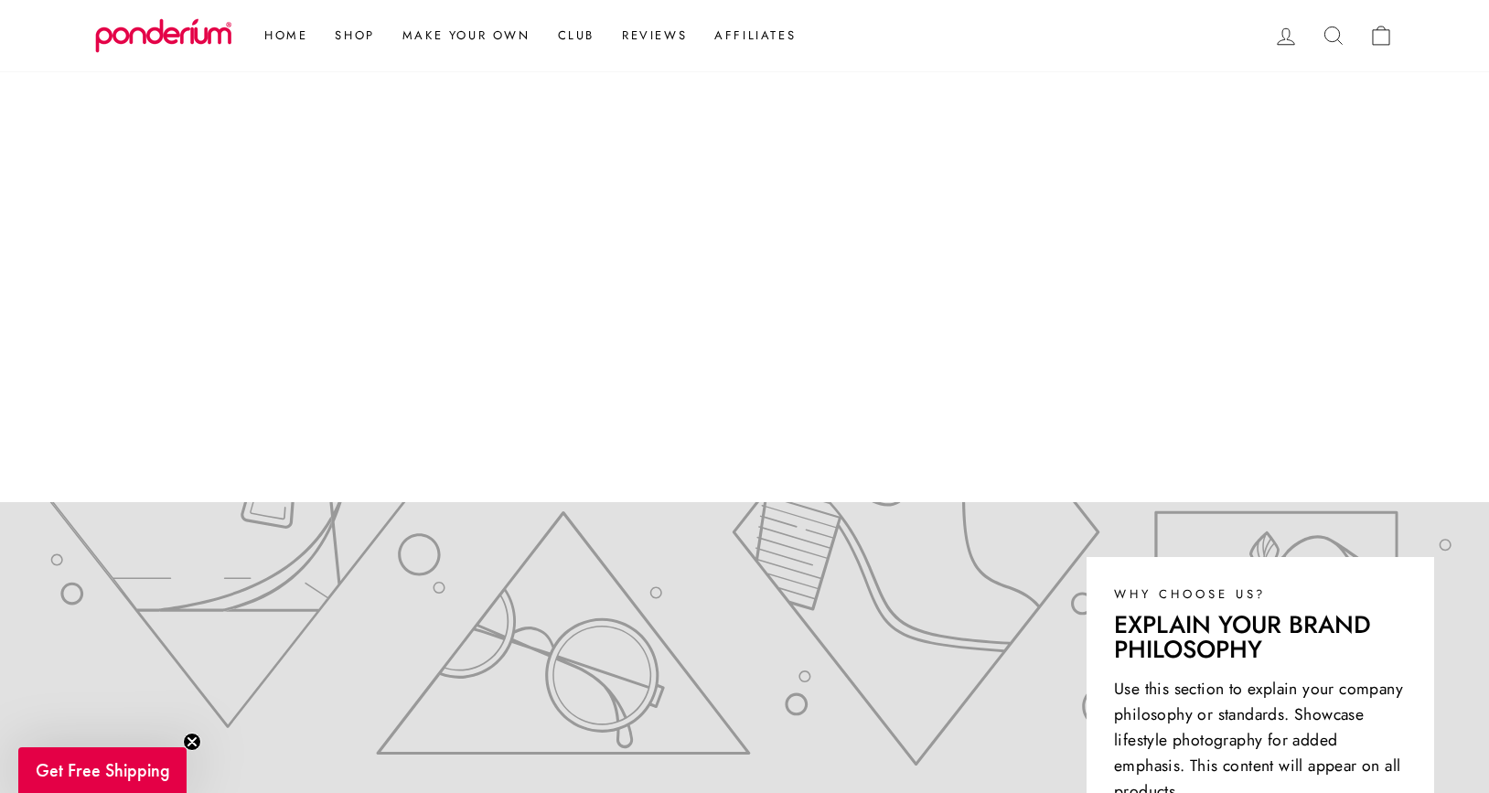
scroll to position [366, 0]
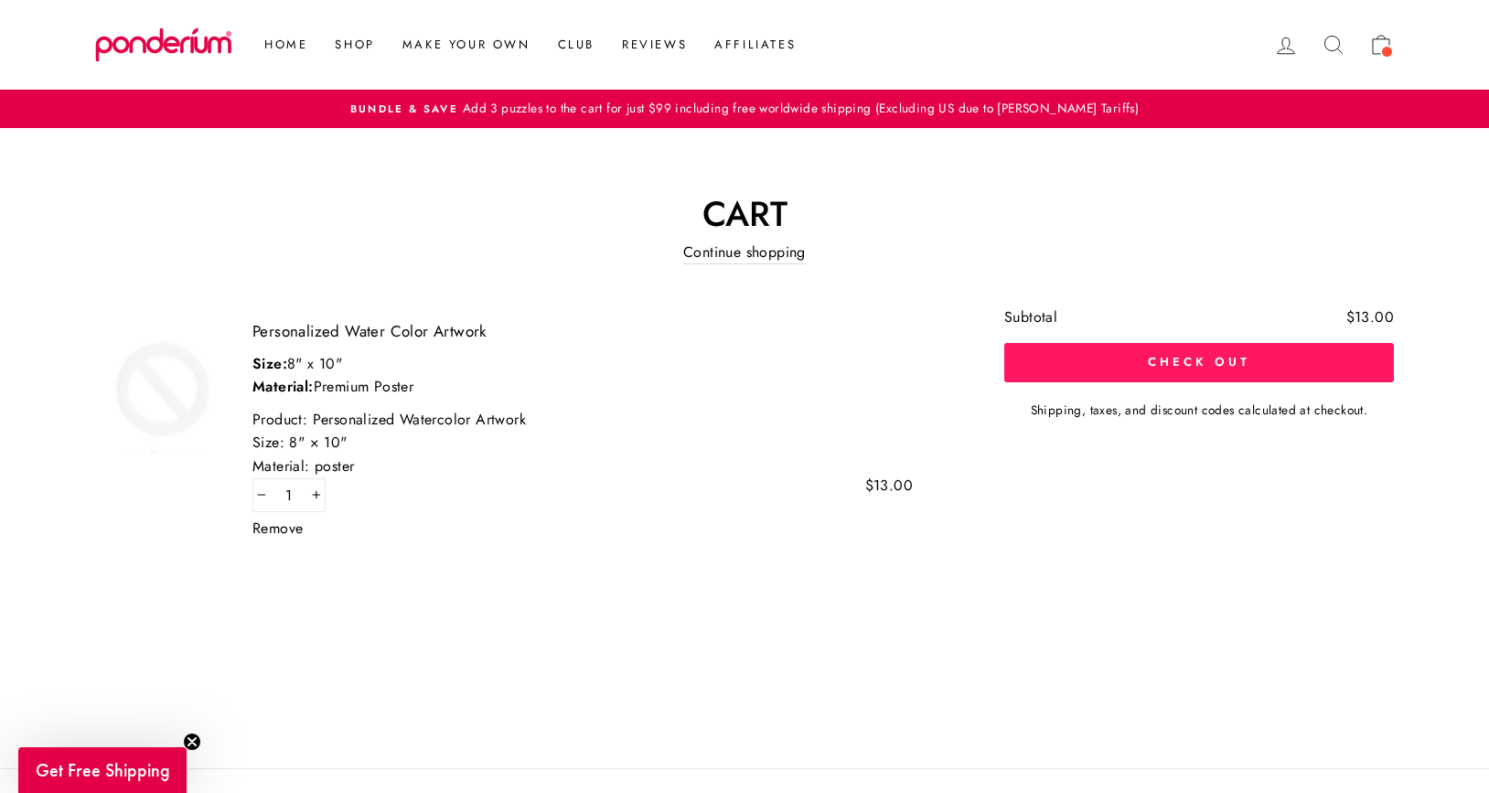
click at [1138, 352] on button "Check out" at bounding box center [1199, 362] width 390 height 38
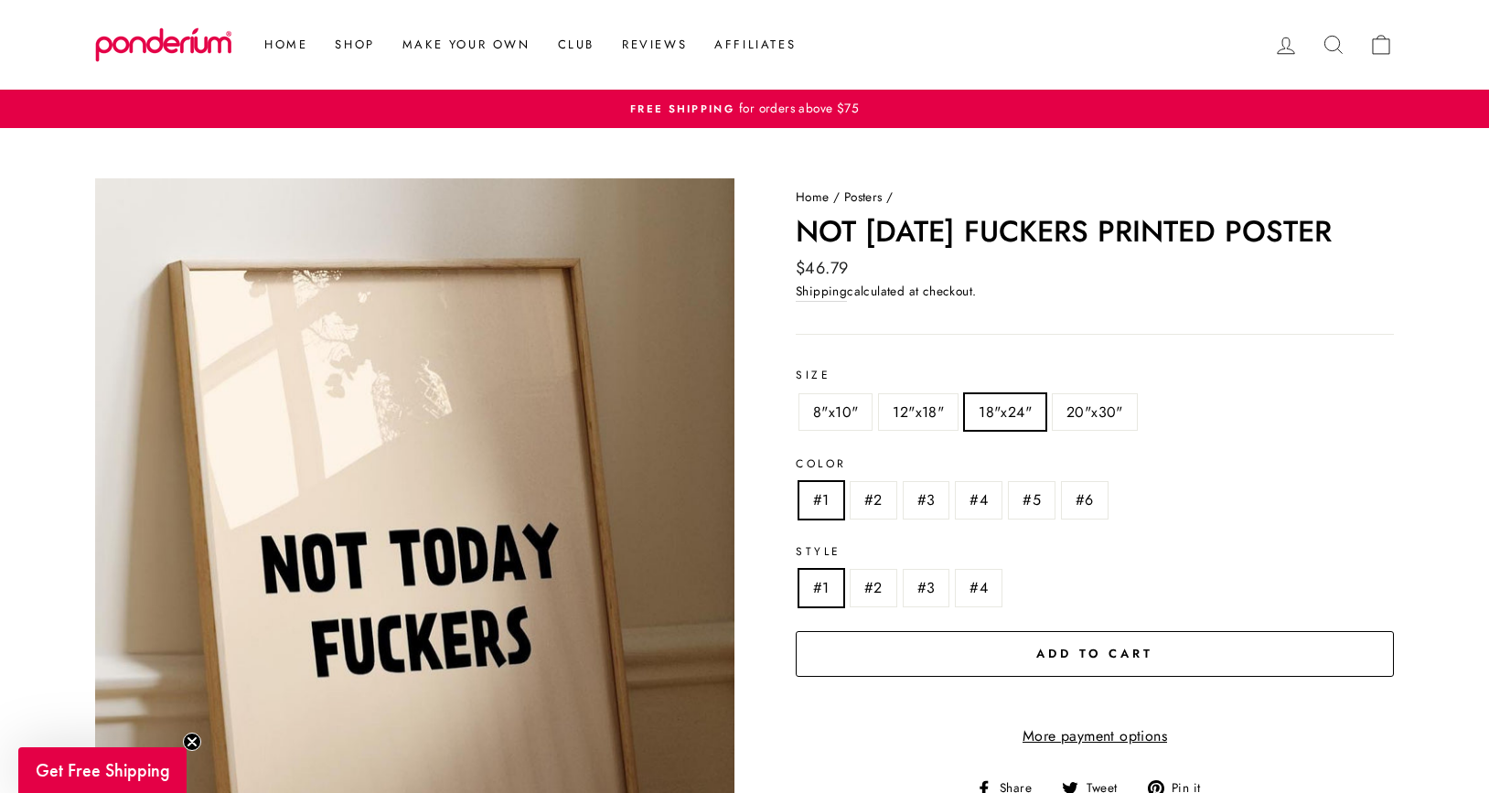
scroll to position [55, 0]
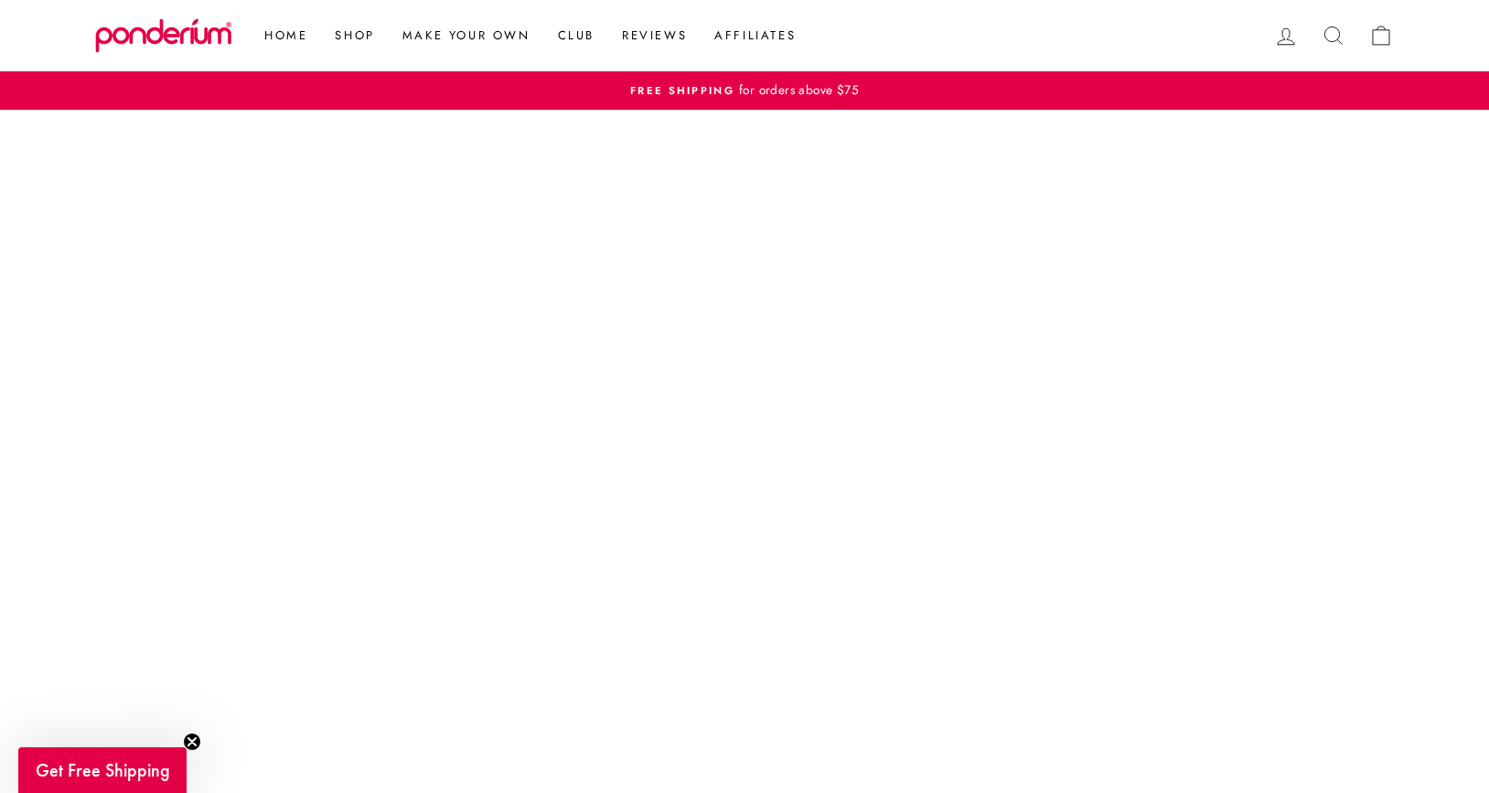
scroll to position [244, 0]
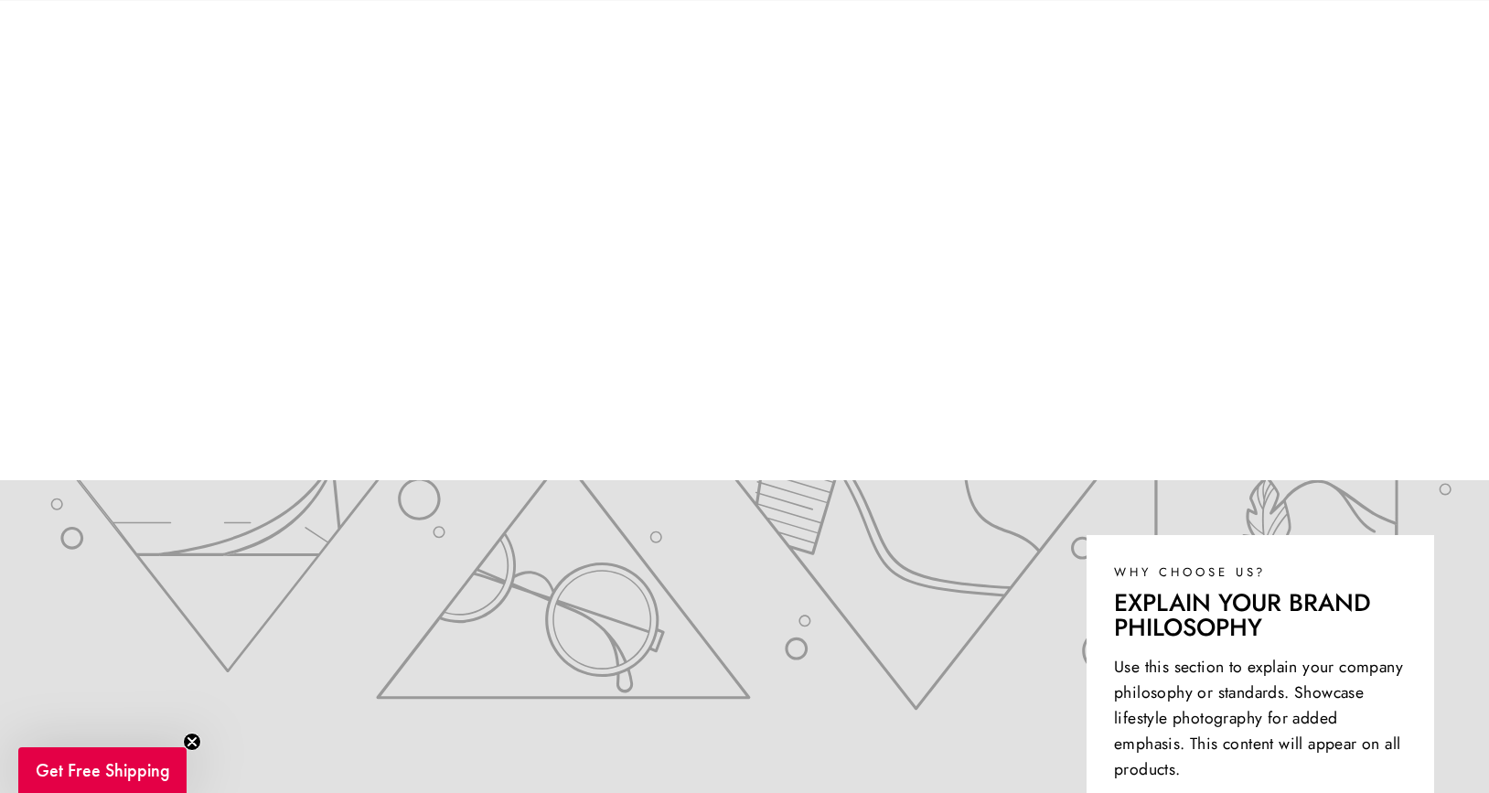
scroll to position [393, 0]
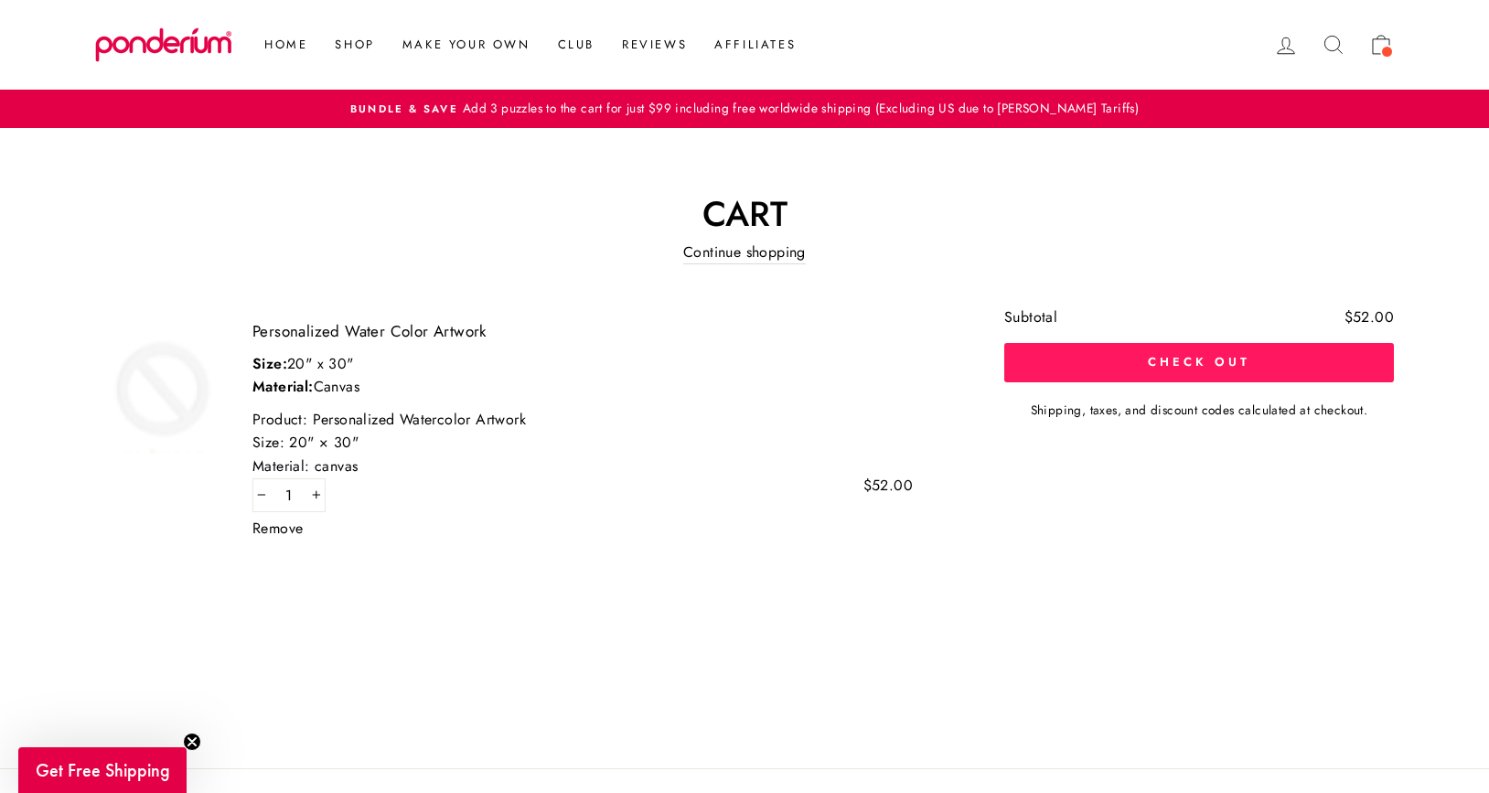
click at [1170, 370] on button "Check out" at bounding box center [1199, 362] width 390 height 38
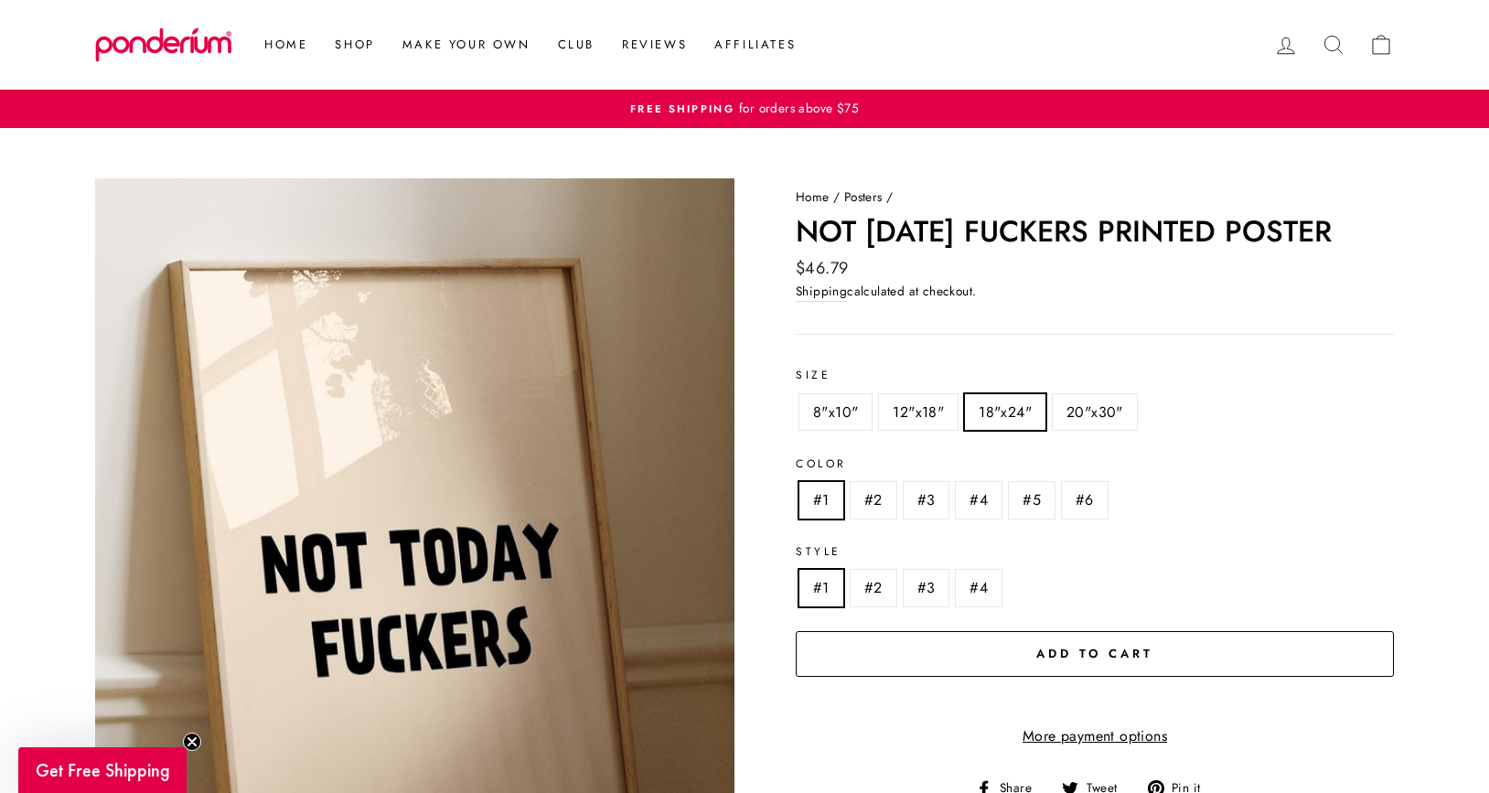
click at [1333, 47] on icon at bounding box center [1333, 45] width 26 height 26
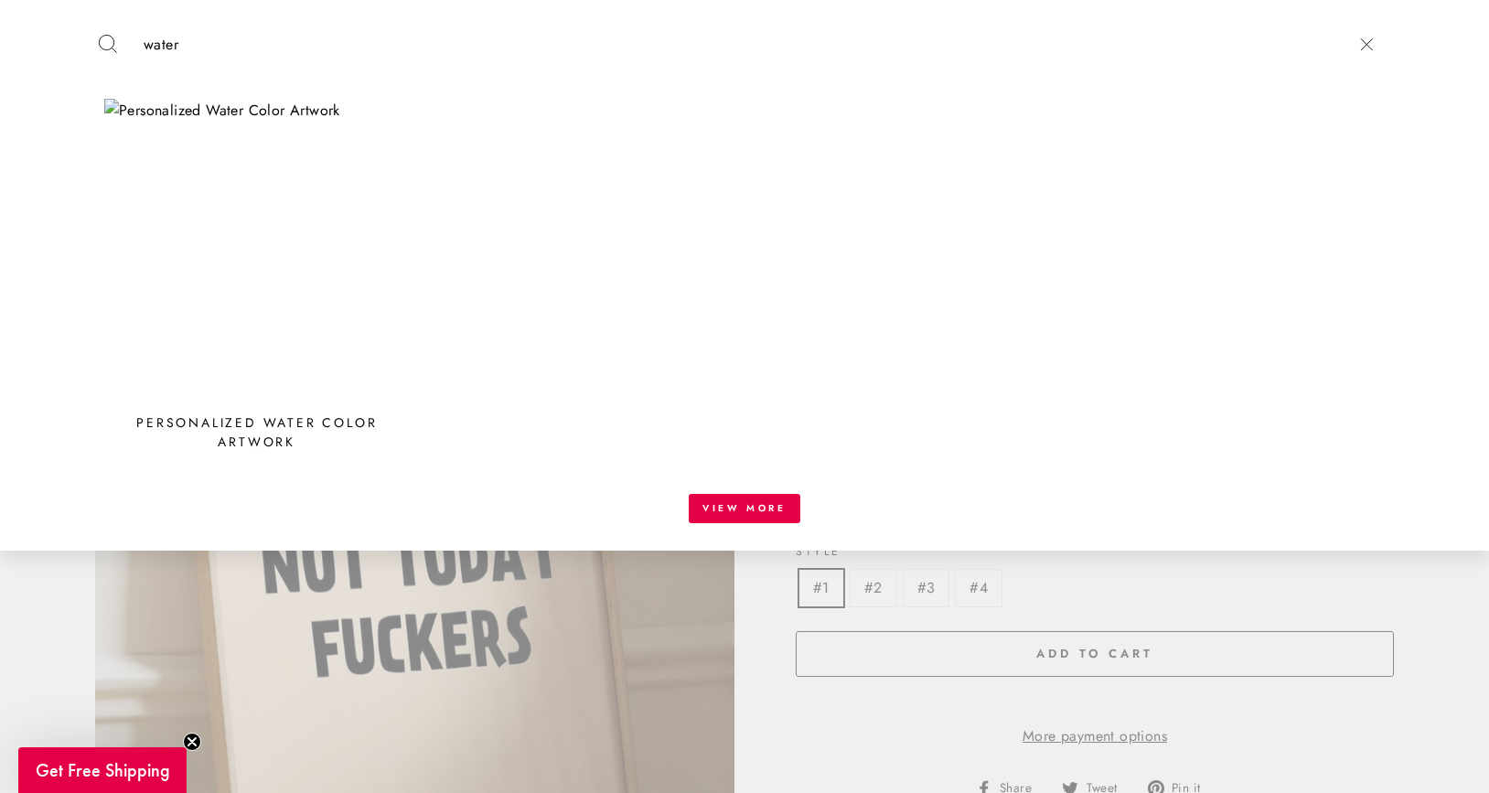
type input "water"
click at [255, 404] on div "Personalized Water Color Artwork" at bounding box center [256, 430] width 305 height 53
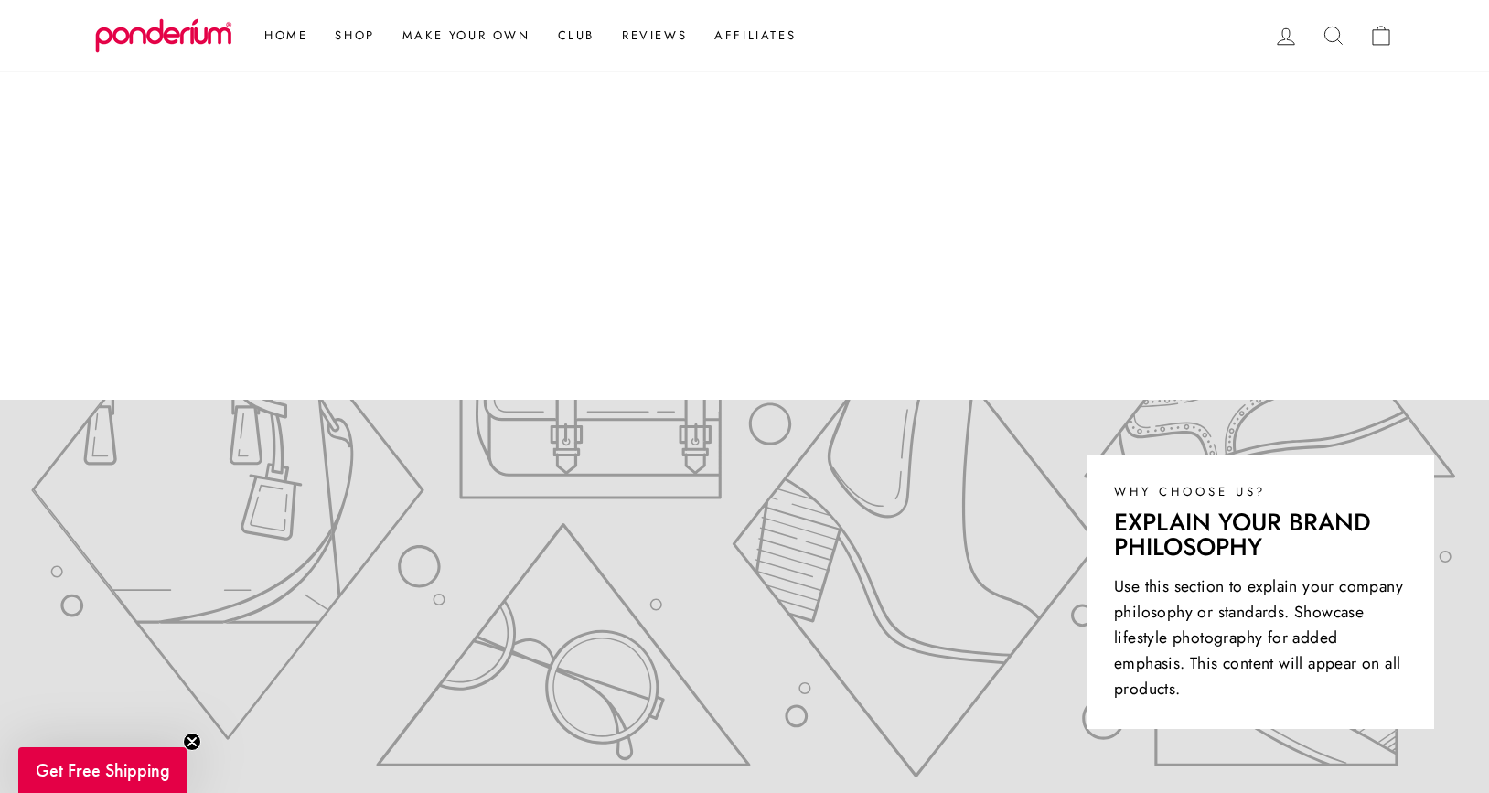
scroll to position [494, 0]
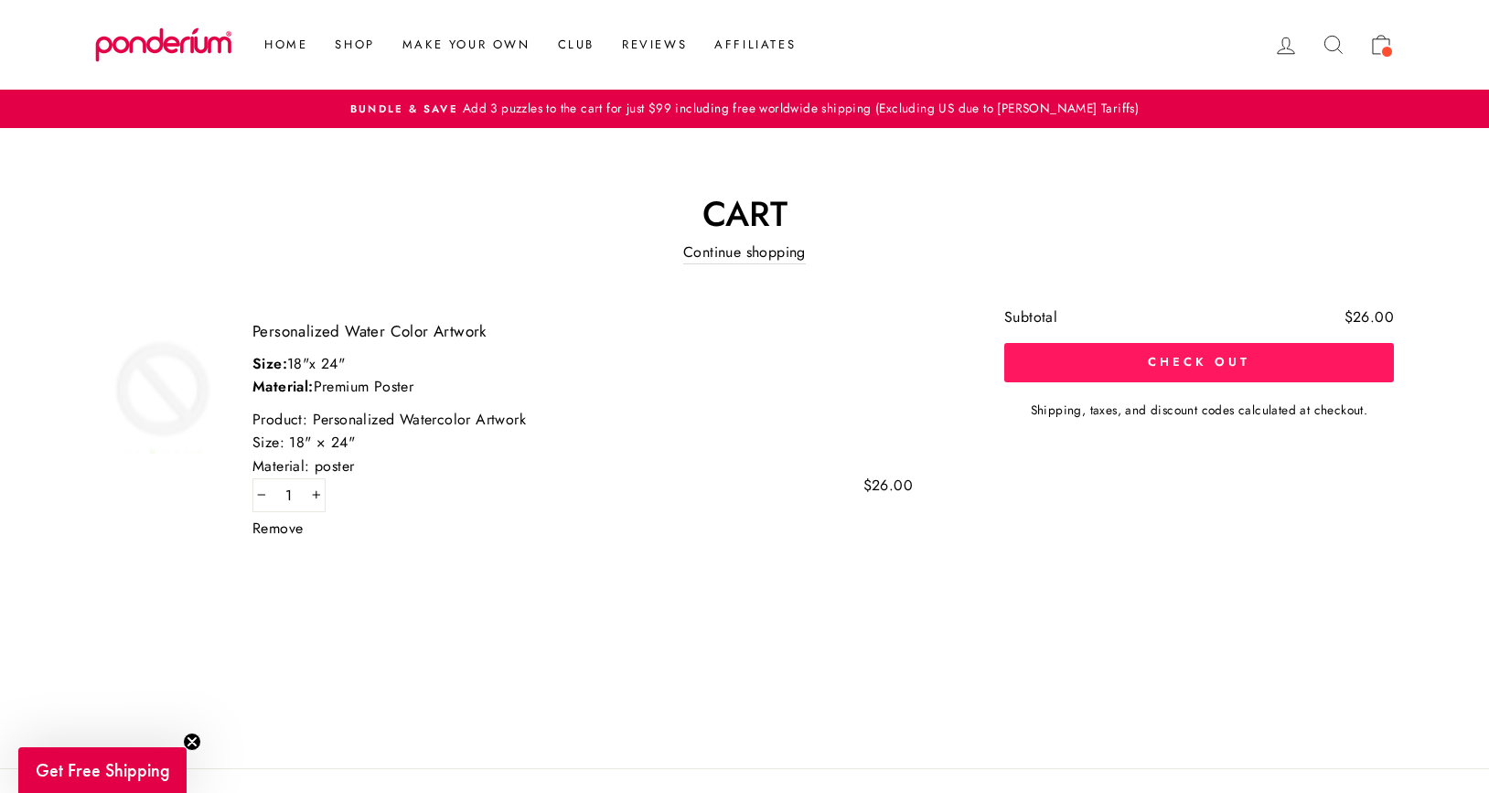
click at [1181, 358] on button "Check out" at bounding box center [1199, 362] width 390 height 38
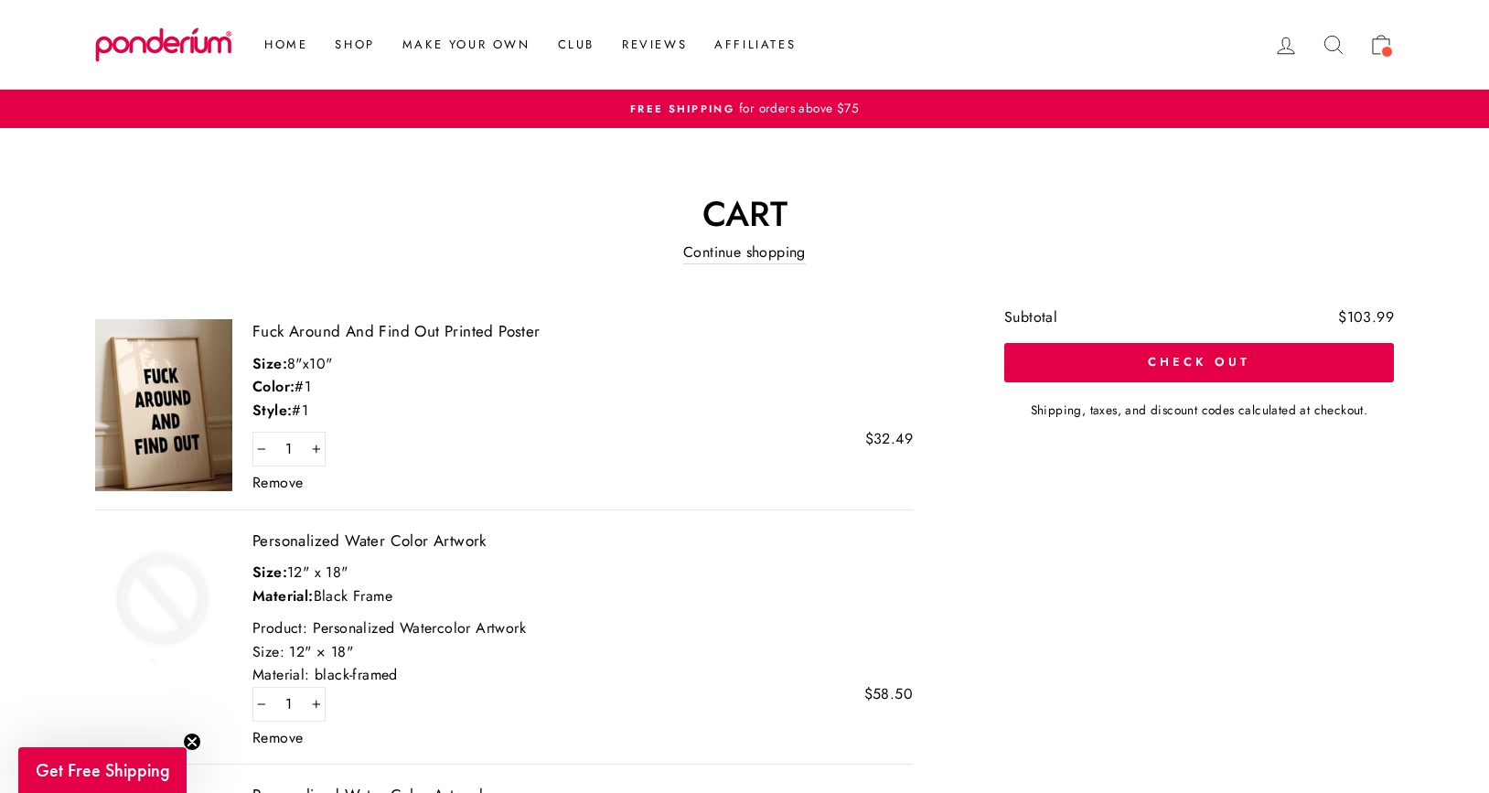
click at [1377, 47] on icon at bounding box center [1381, 45] width 26 height 26
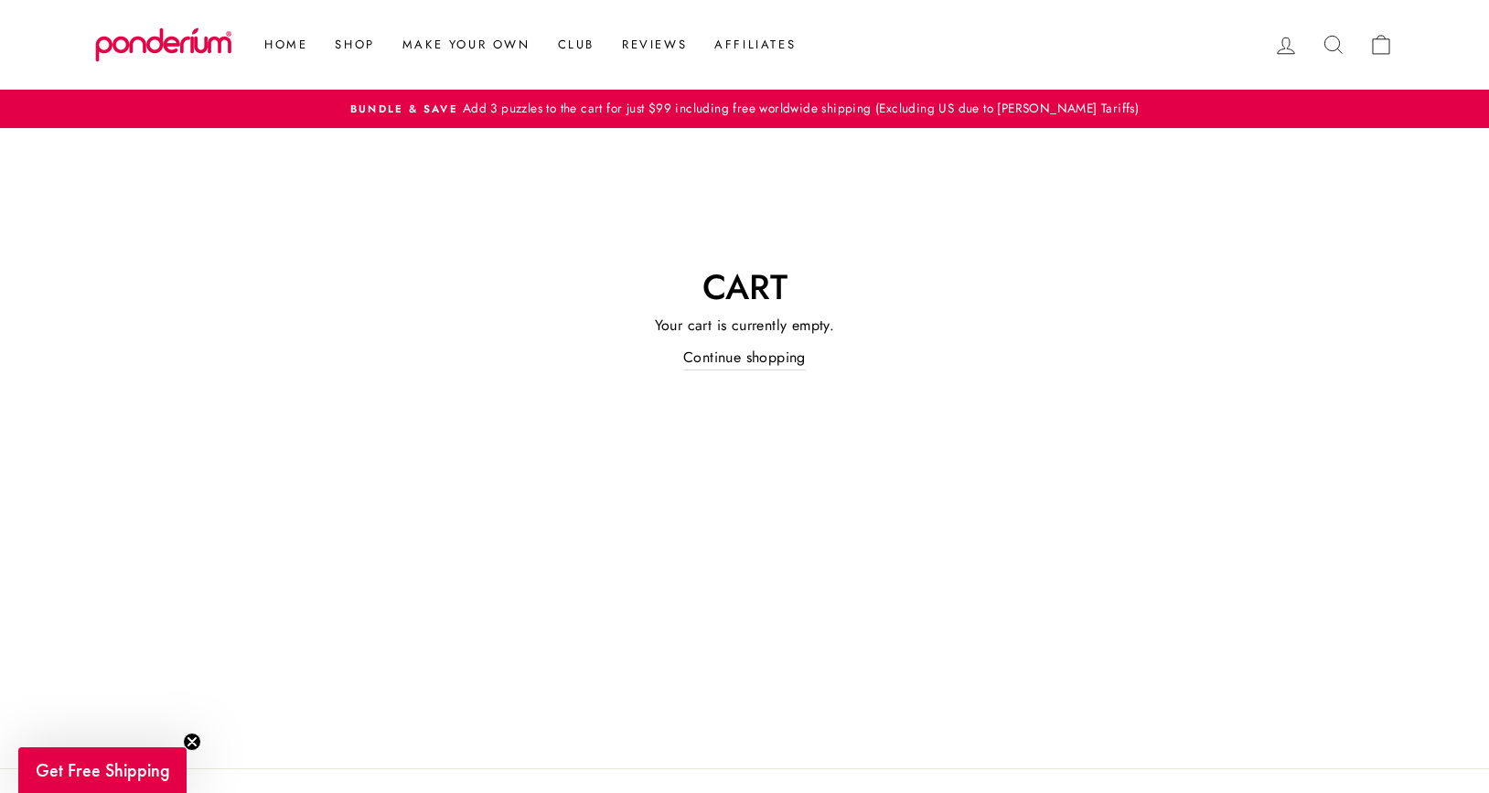
click at [1330, 43] on icon at bounding box center [1333, 45] width 26 height 26
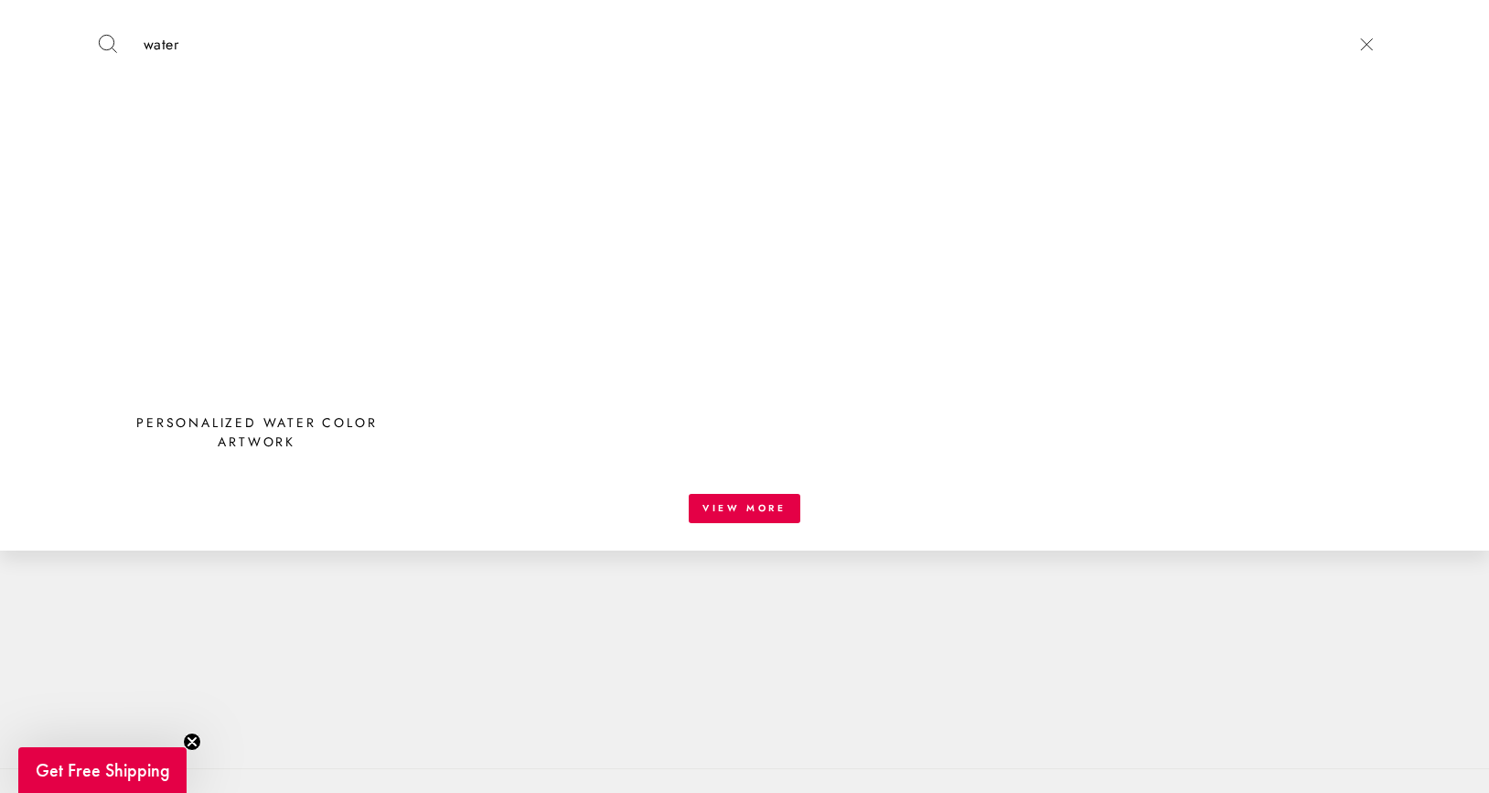
type input "water"
click at [209, 282] on img at bounding box center [256, 251] width 305 height 305
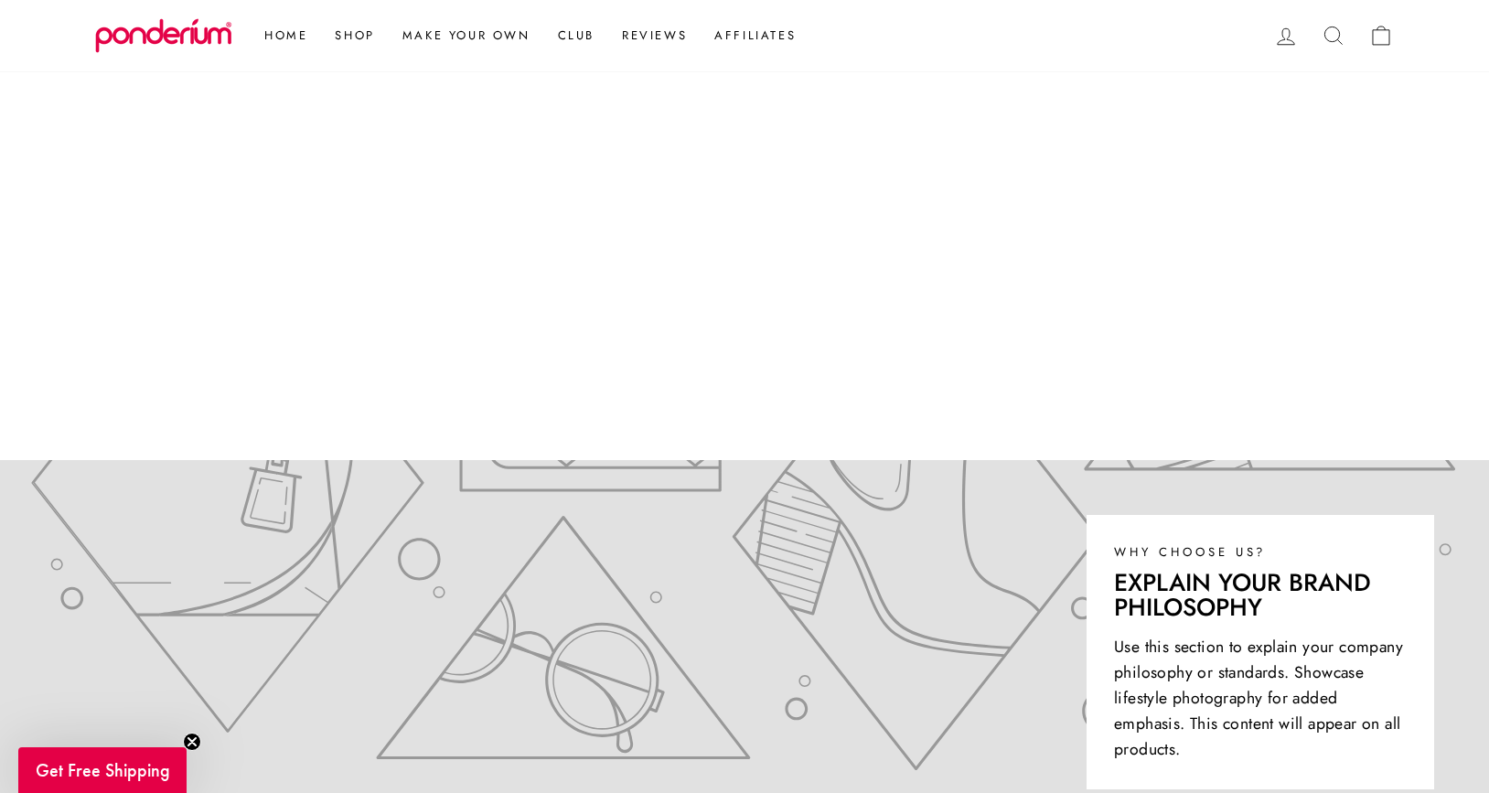
scroll to position [426, 0]
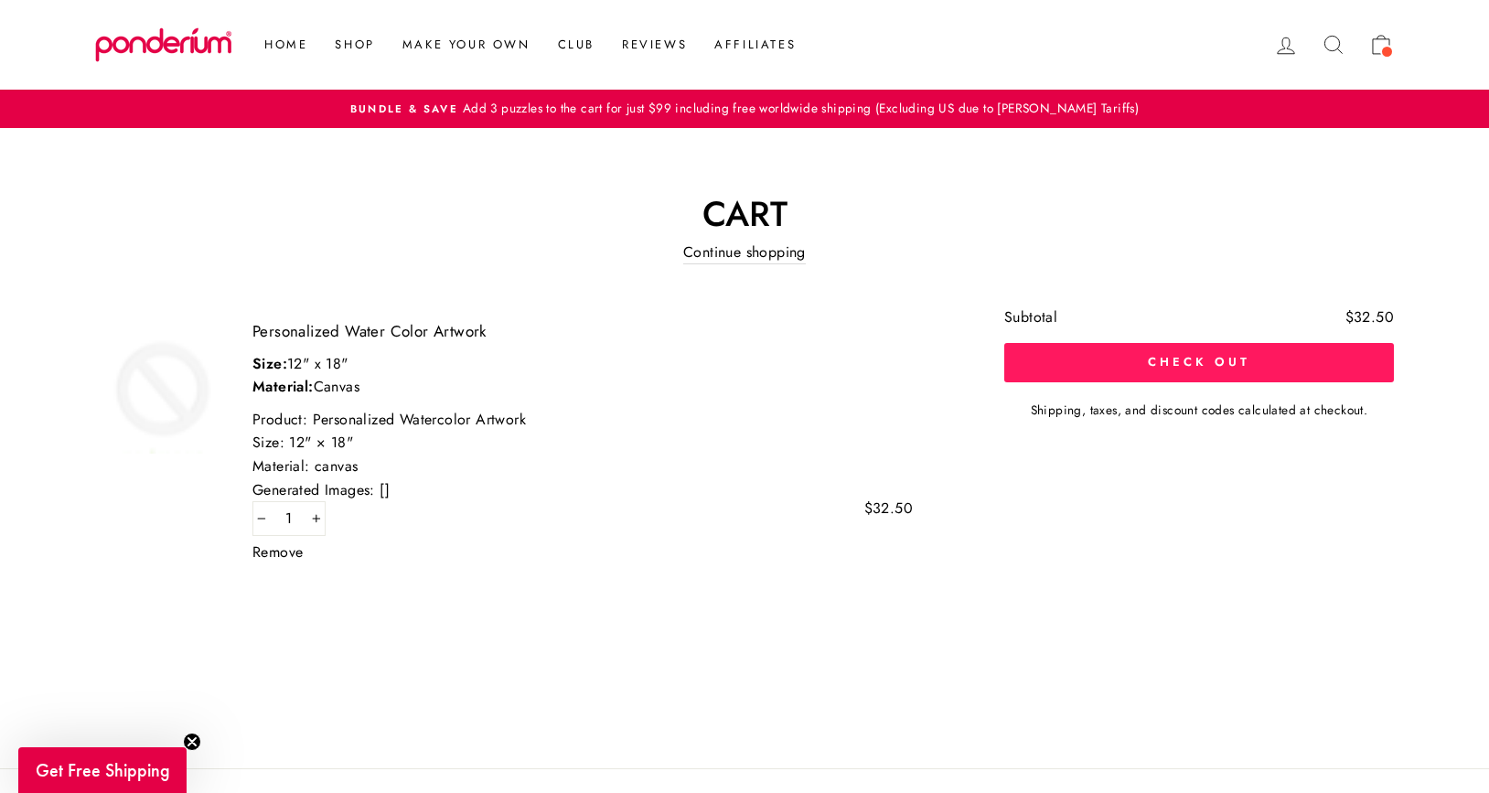
click at [1167, 374] on button "Check out" at bounding box center [1199, 362] width 390 height 38
